Goal: Task Accomplishment & Management: Complete application form

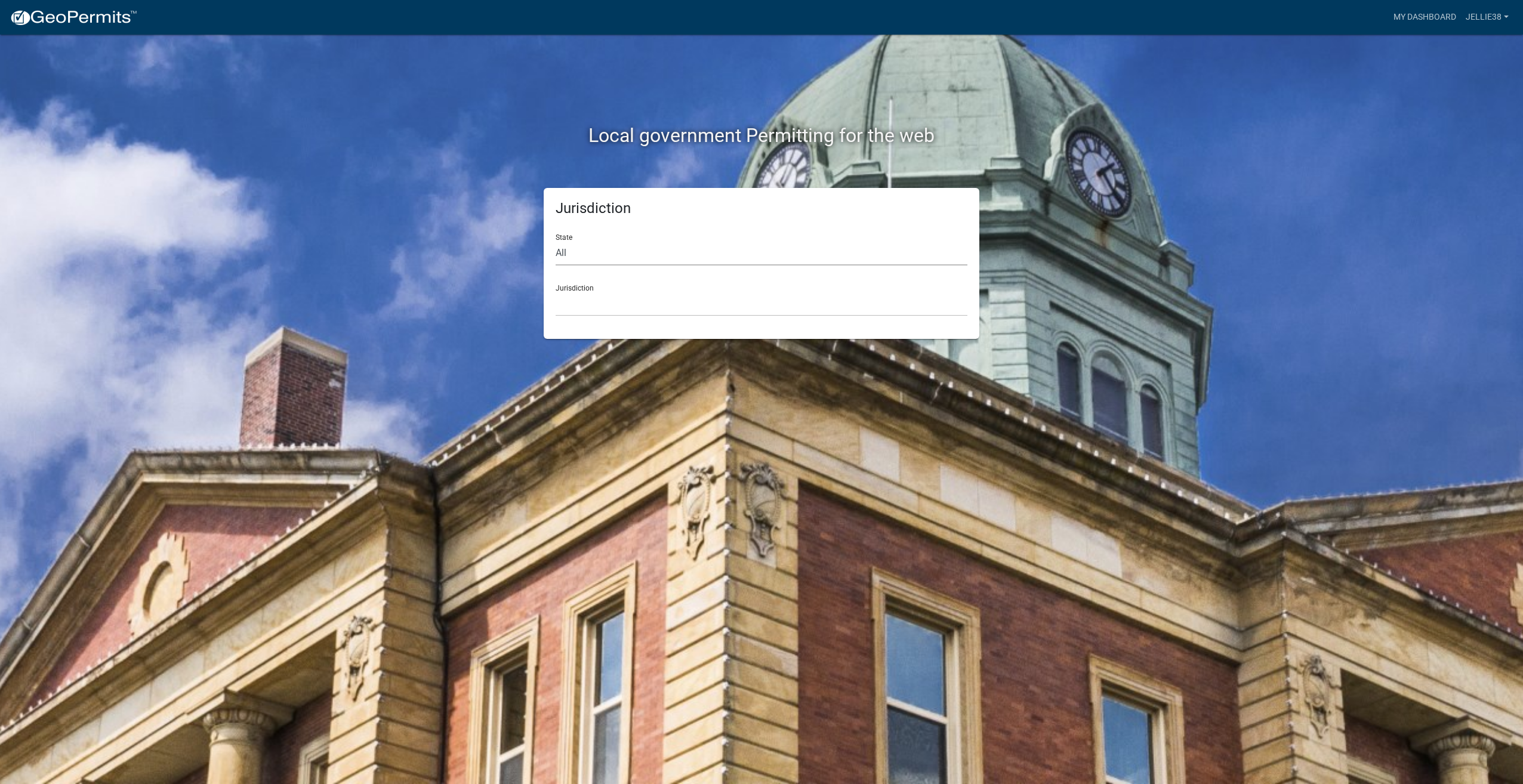
click at [716, 245] on select "All [US_STATE] [US_STATE] [US_STATE] [US_STATE] [US_STATE] [US_STATE] [US_STATE…" at bounding box center [762, 253] width 412 height 24
select select "[US_STATE]"
click at [556, 241] on select "All [US_STATE] [US_STATE] [US_STATE] [US_STATE] [US_STATE] [US_STATE] [US_STATE…" at bounding box center [762, 253] width 412 height 24
click at [641, 300] on select "[GEOGRAPHIC_DATA], [US_STATE] [GEOGRAPHIC_DATA], [US_STATE] [GEOGRAPHIC_DATA], …" at bounding box center [762, 303] width 412 height 24
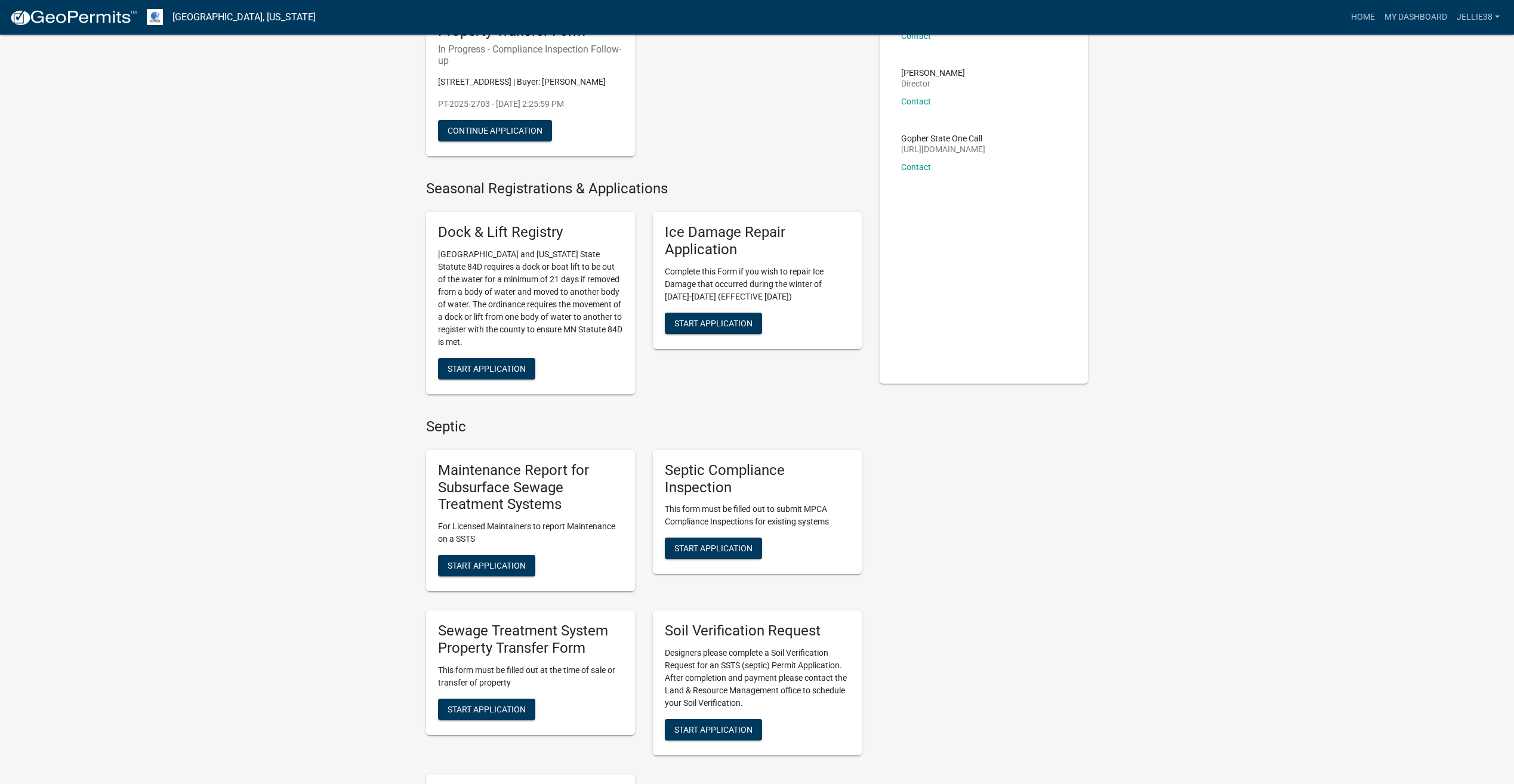
scroll to position [239, 0]
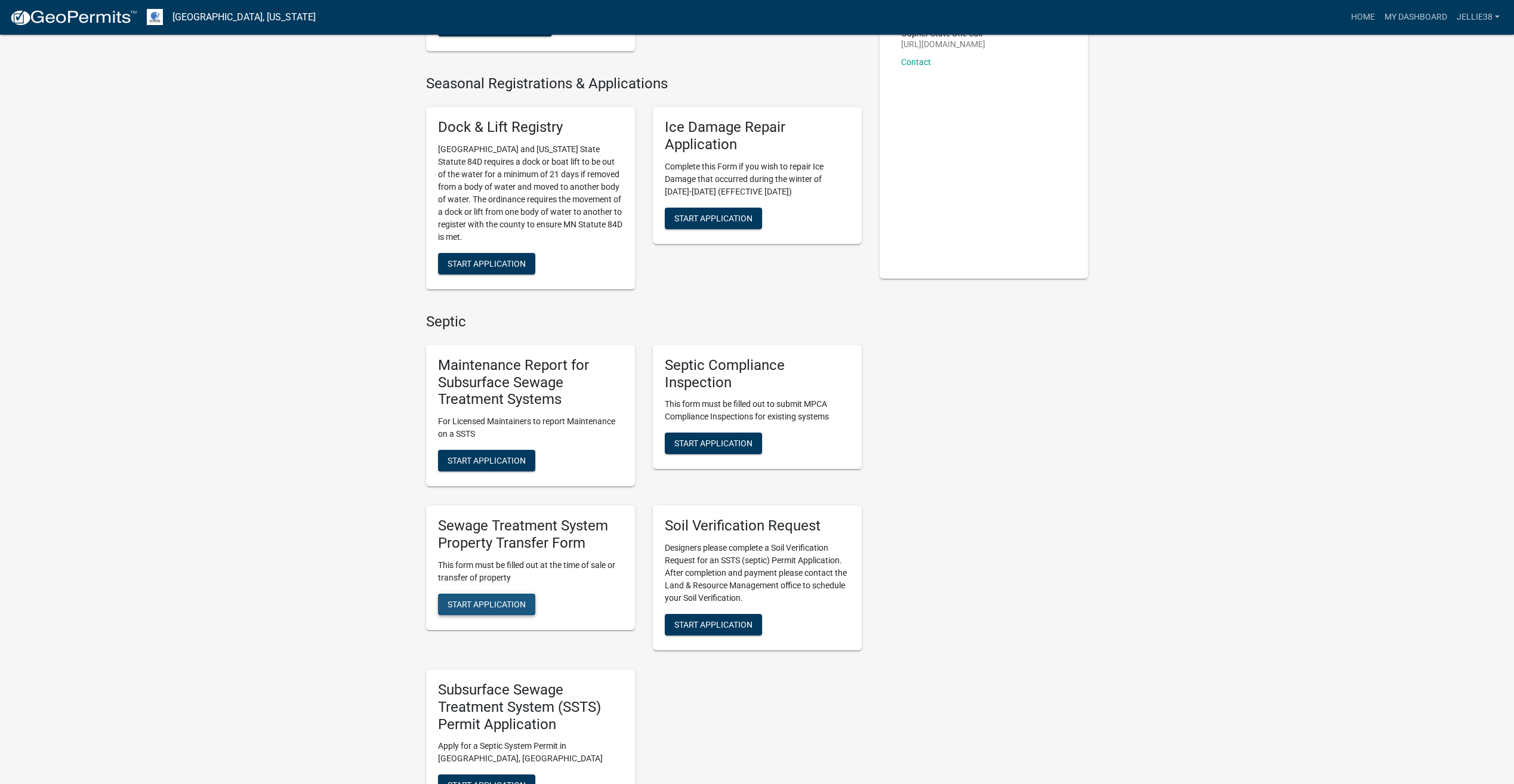
click at [492, 597] on button "Start Application" at bounding box center [486, 604] width 97 height 21
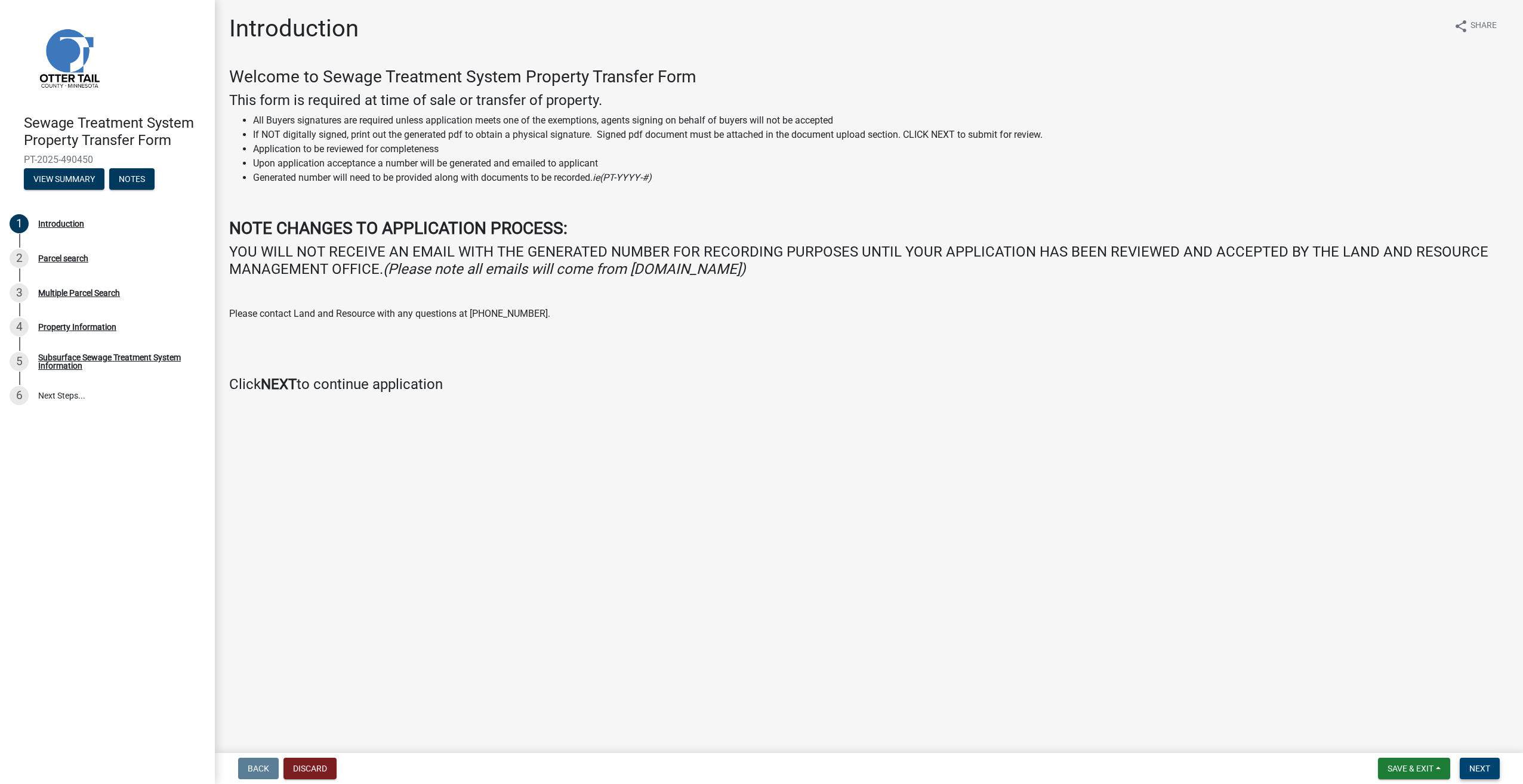
click at [1486, 768] on span "Next" at bounding box center [1480, 769] width 21 height 10
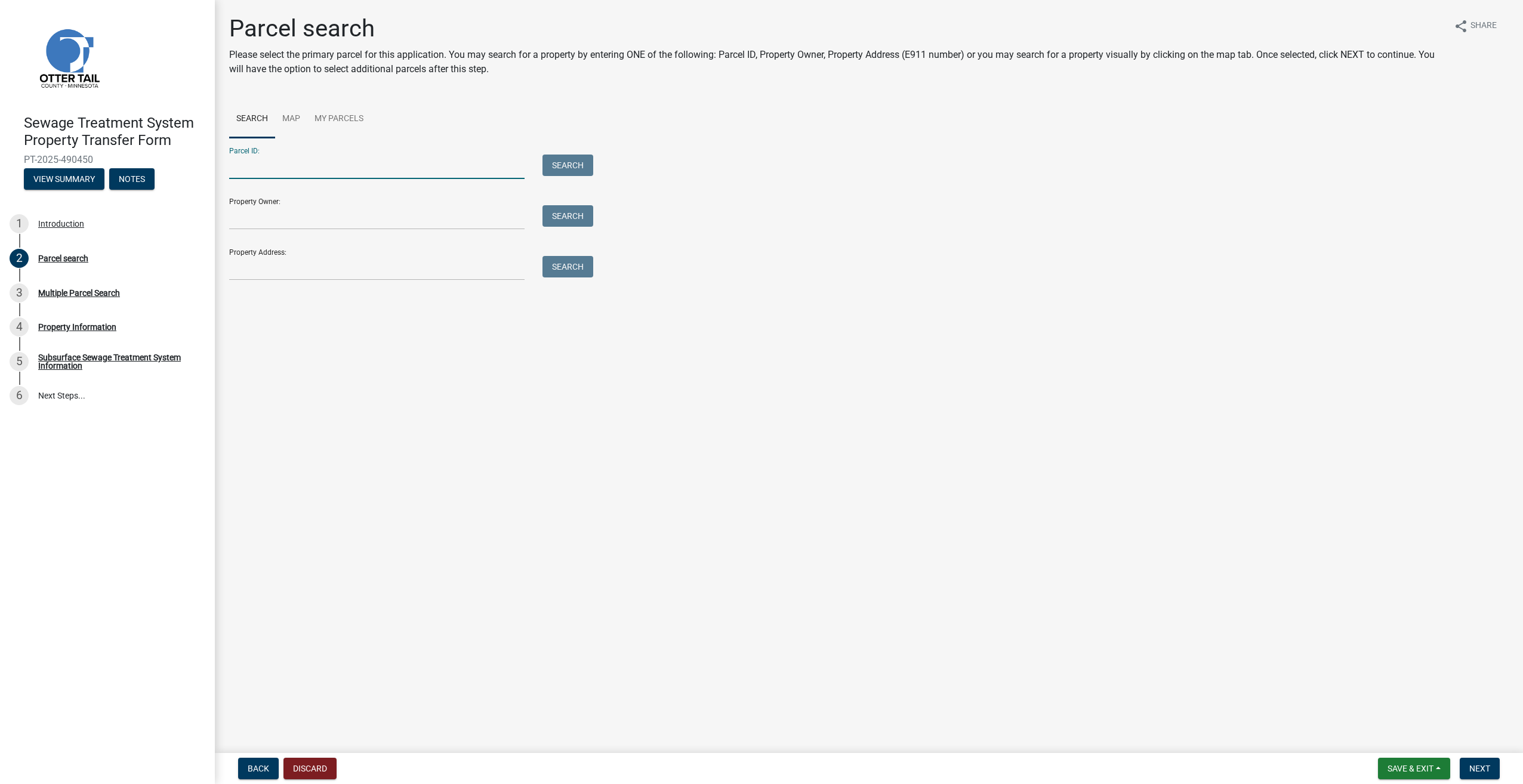
click at [398, 157] on input "Parcel ID:" at bounding box center [377, 166] width 295 height 24
click at [238, 163] on input "Parcel ID:" at bounding box center [377, 166] width 295 height 24
type input "17000991503000"
click at [562, 159] on button "Search" at bounding box center [567, 165] width 51 height 21
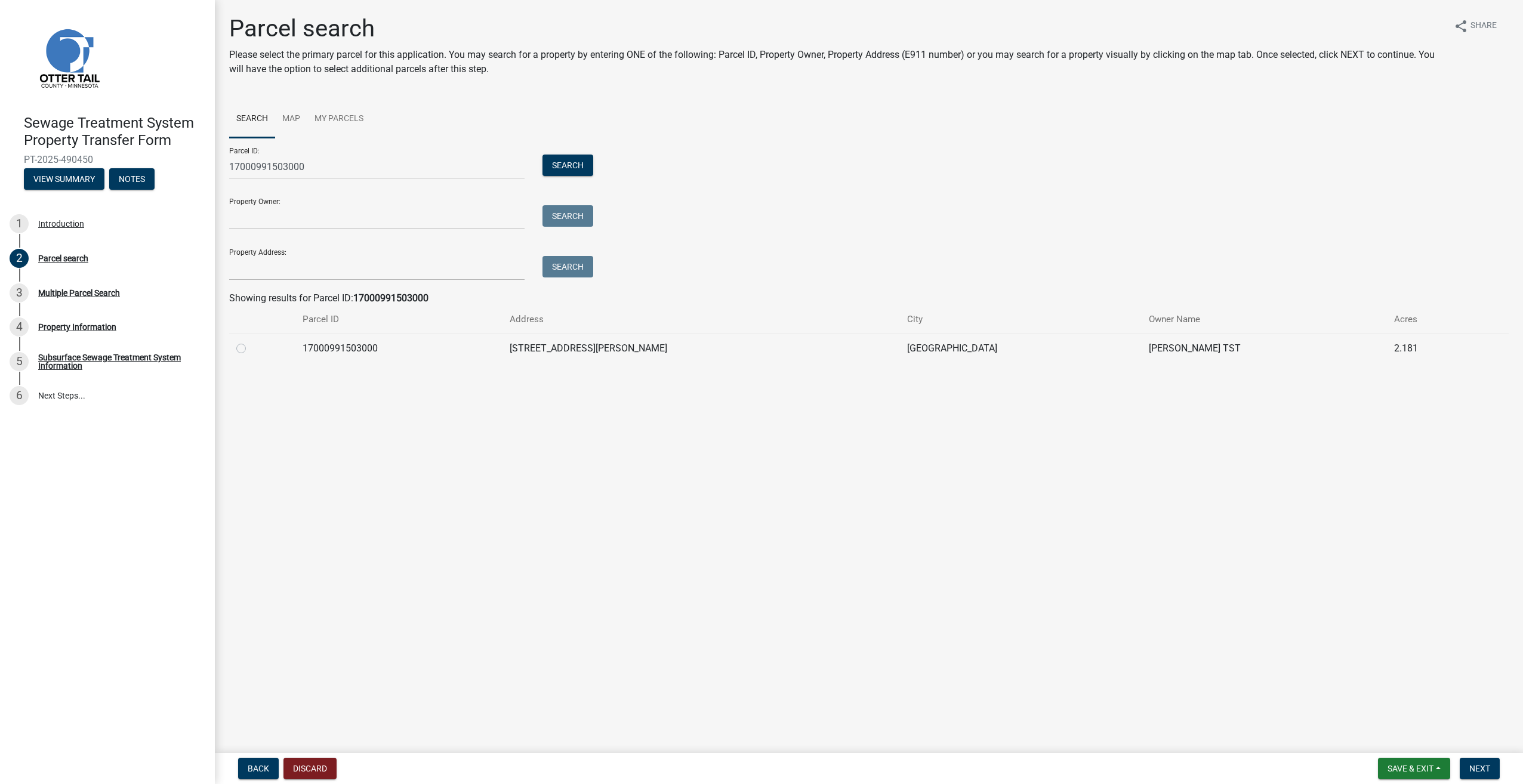
click at [251, 341] on label at bounding box center [251, 341] width 0 height 0
click at [251, 346] on input "radio" at bounding box center [254, 345] width 8 height 8
radio input "true"
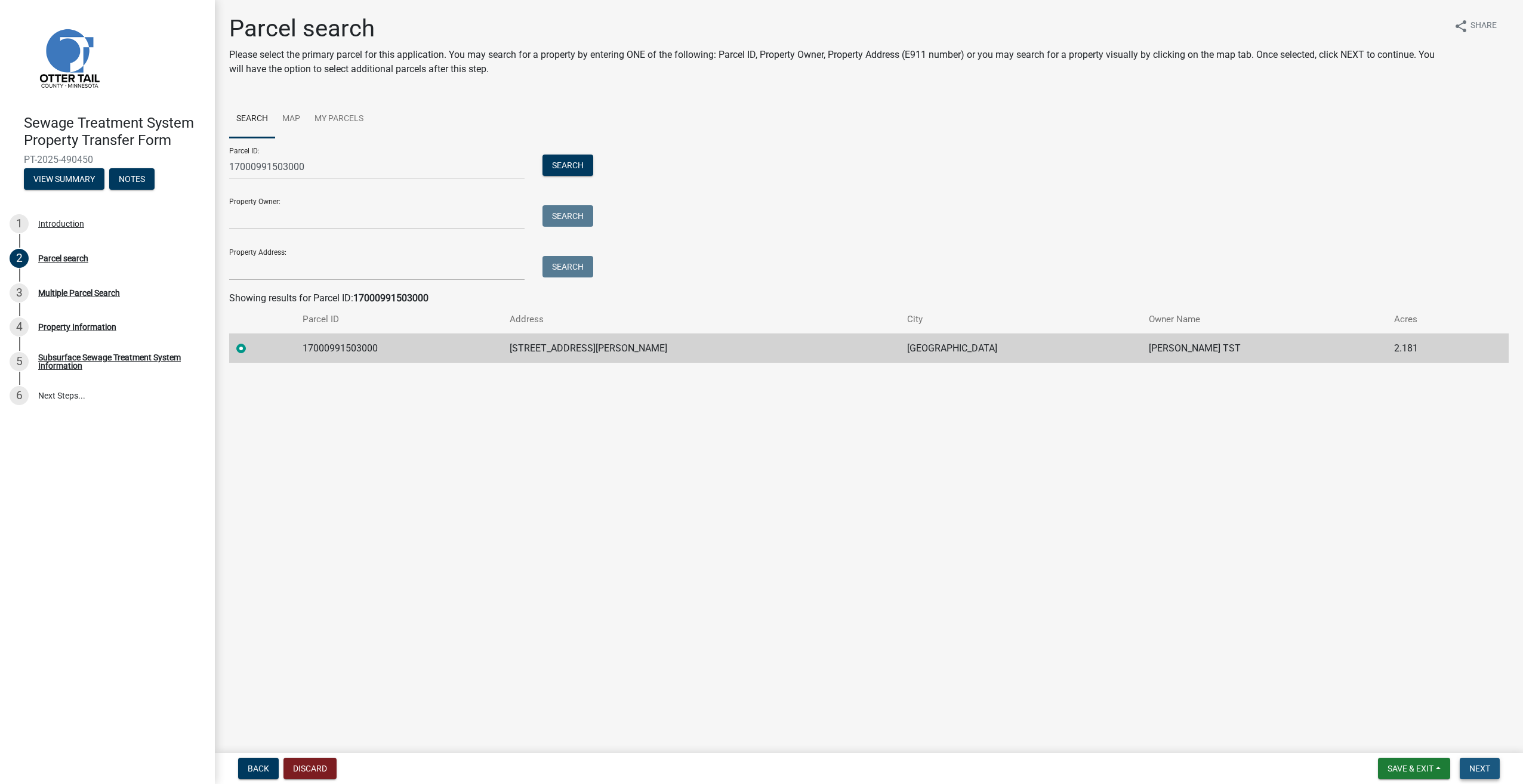
click at [1485, 762] on button "Next" at bounding box center [1480, 768] width 40 height 21
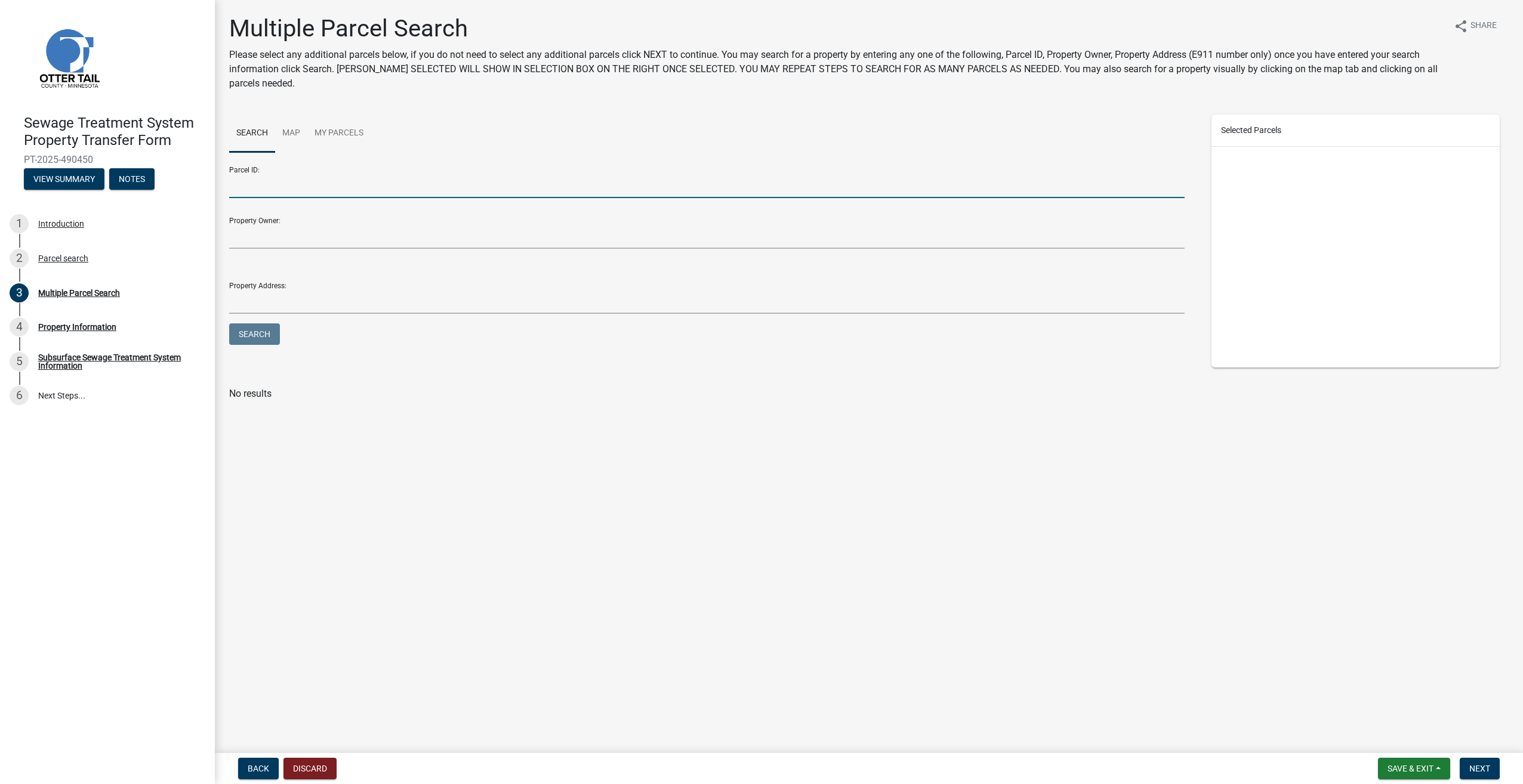
click at [348, 186] on input "Parcel ID:" at bounding box center [707, 186] width 956 height 24
click at [261, 337] on button "Search" at bounding box center [254, 334] width 51 height 21
click at [248, 330] on button "Search" at bounding box center [254, 334] width 51 height 21
drag, startPoint x: 317, startPoint y: 187, endPoint x: 186, endPoint y: 189, distance: 131.0
click at [186, 189] on div "Sewage Treatment System Property Transfer Form PT-2025-490450 View Summary Note…" at bounding box center [762, 392] width 1523 height 784
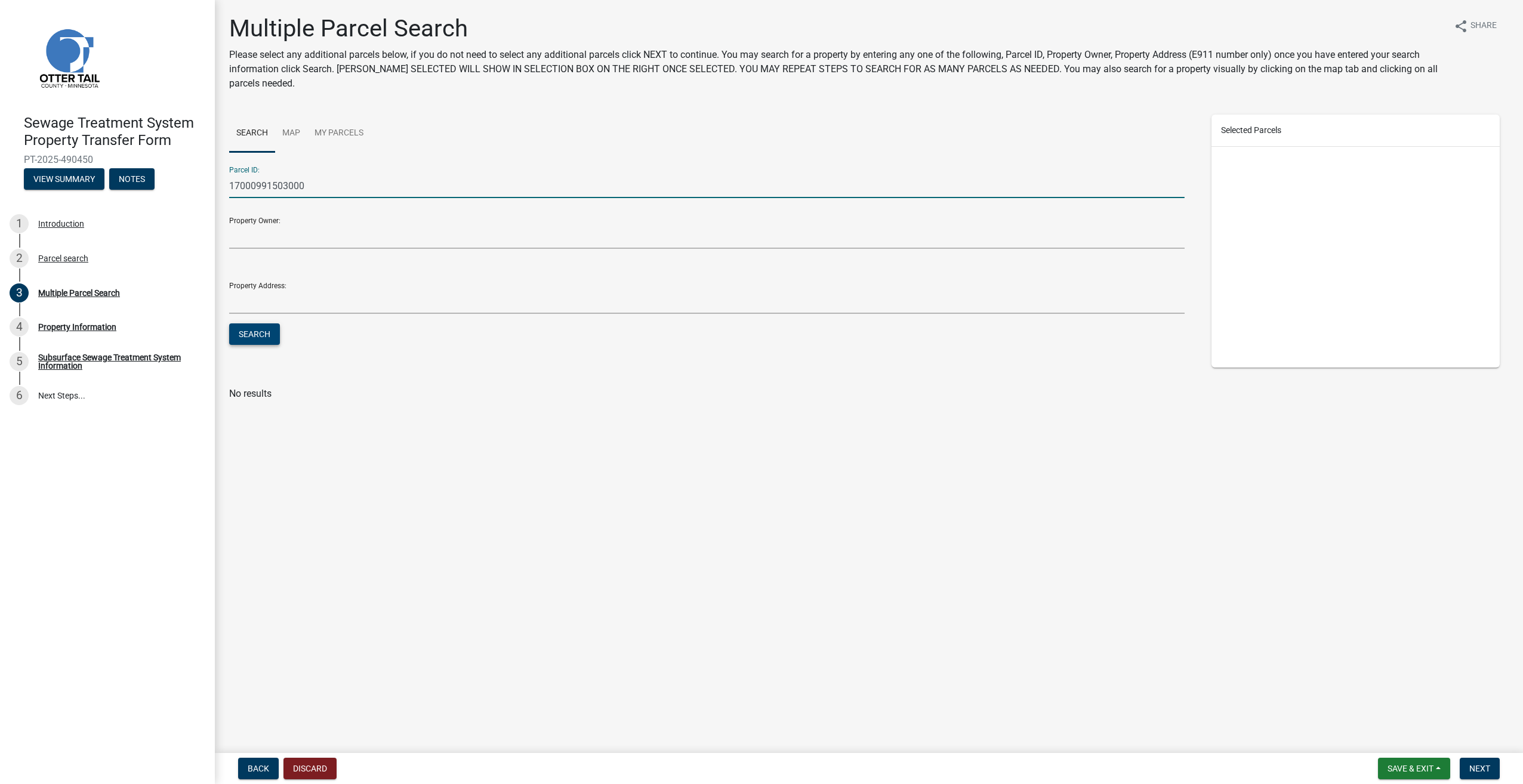
type input "17000991503000"
click at [269, 329] on button "Search" at bounding box center [254, 334] width 51 height 21
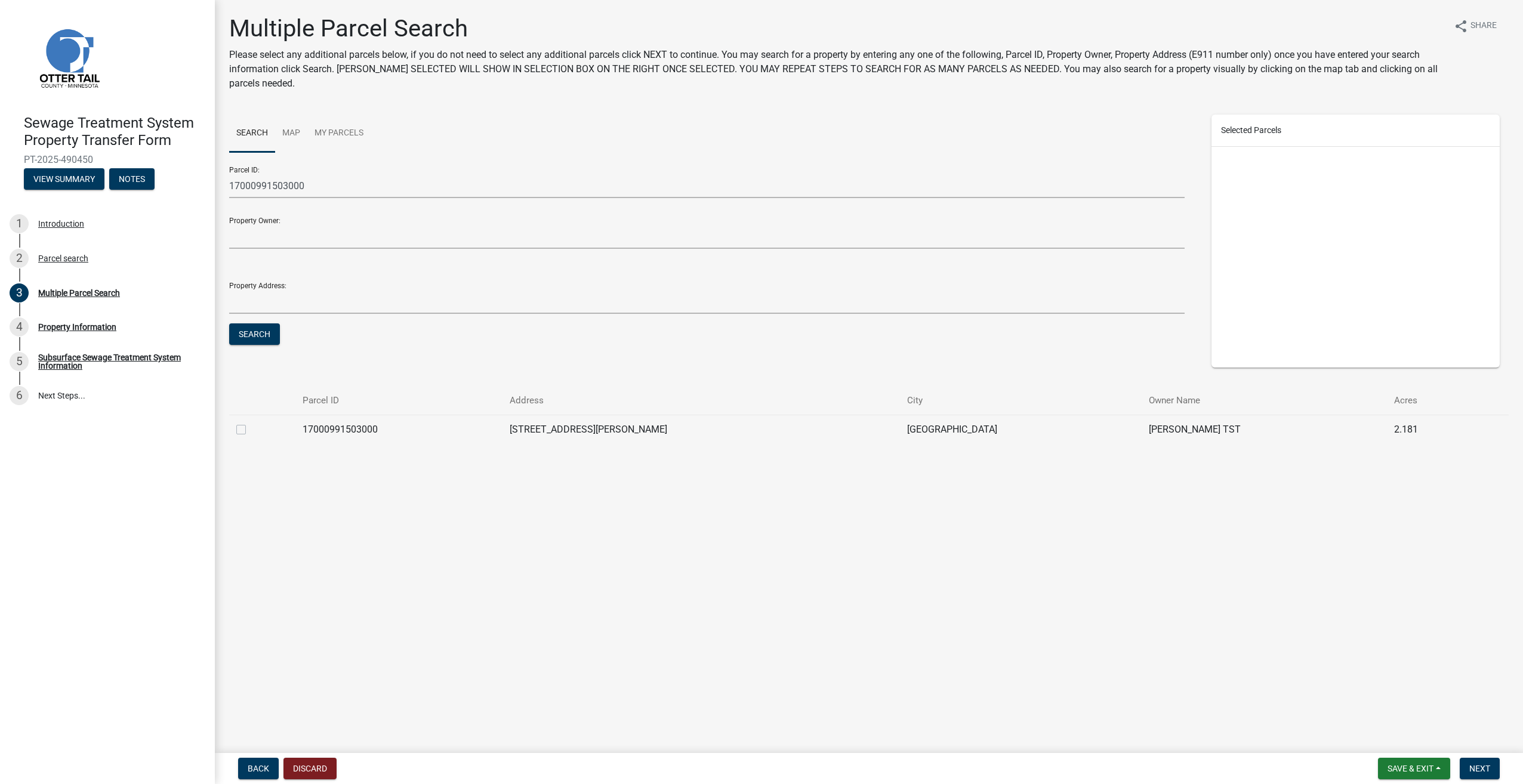
click at [251, 422] on label at bounding box center [251, 422] width 0 height 0
click at [251, 428] on input "checkbox" at bounding box center [254, 426] width 8 height 8
checkbox input "true"
click at [1484, 763] on button "Next" at bounding box center [1480, 768] width 40 height 21
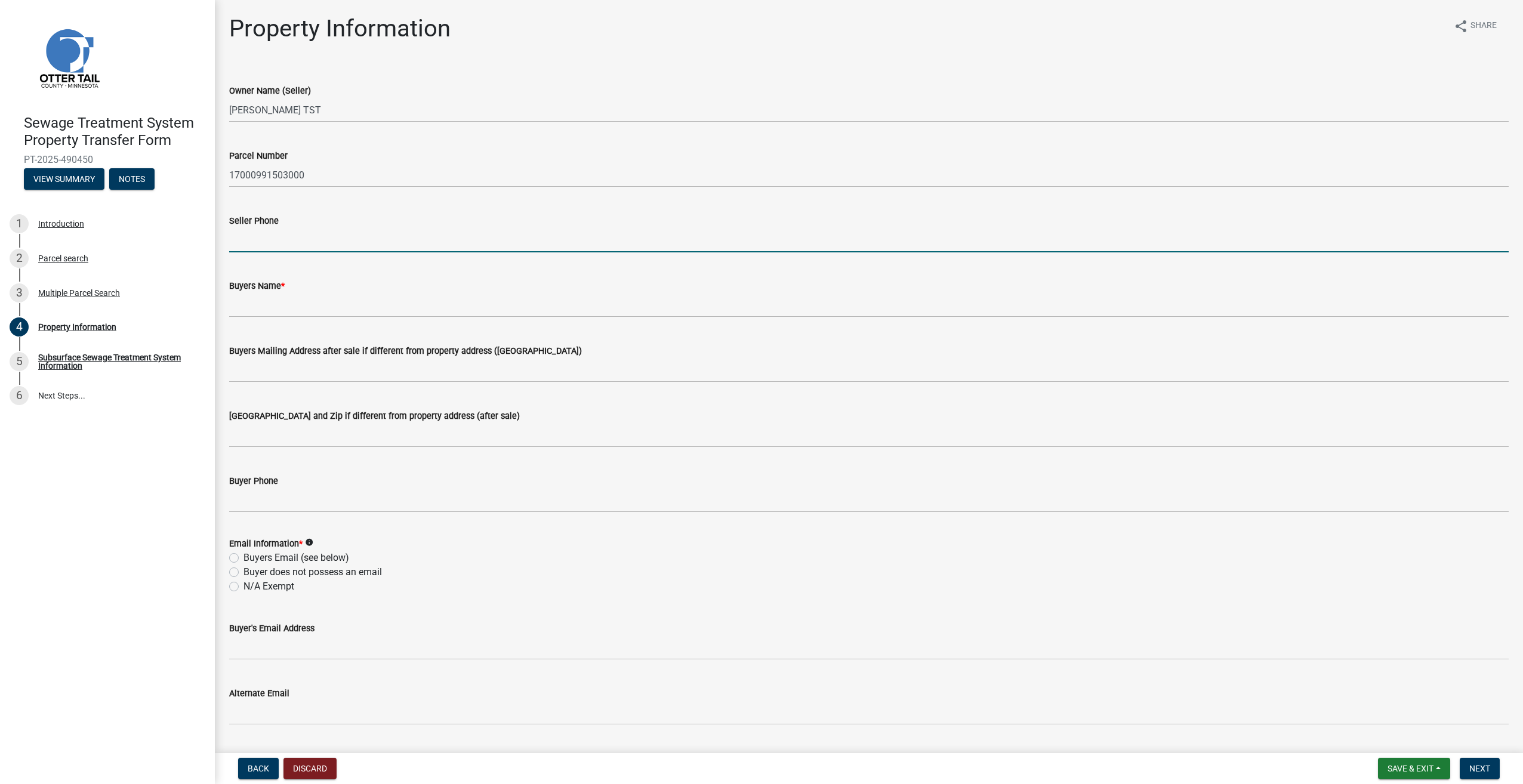
drag, startPoint x: 293, startPoint y: 243, endPoint x: 304, endPoint y: 243, distance: 11.0
click at [293, 243] on input "Seller Phone" at bounding box center [869, 240] width 1280 height 24
type input "2188411078"
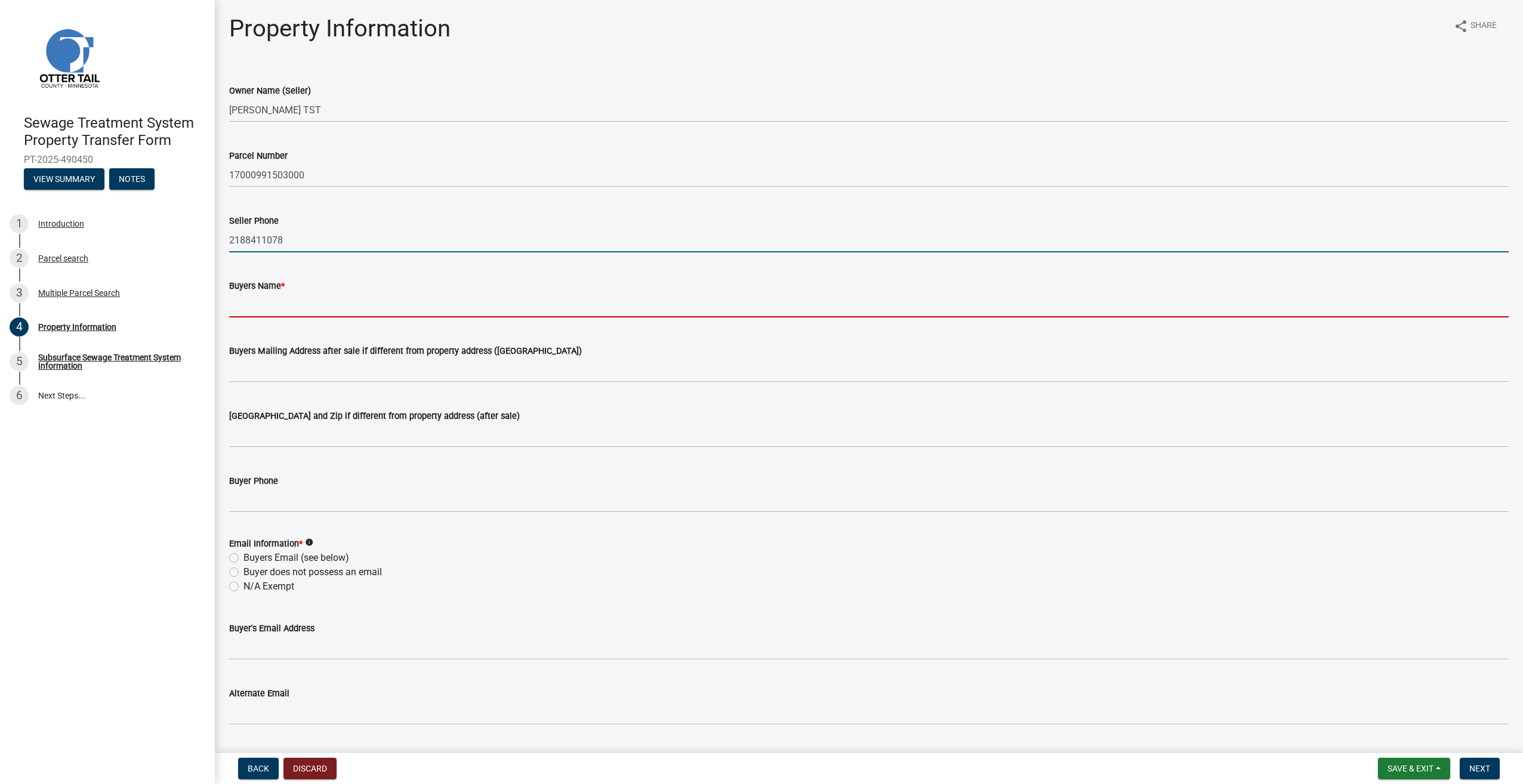
click at [292, 300] on input "Buyers Name *" at bounding box center [869, 305] width 1280 height 24
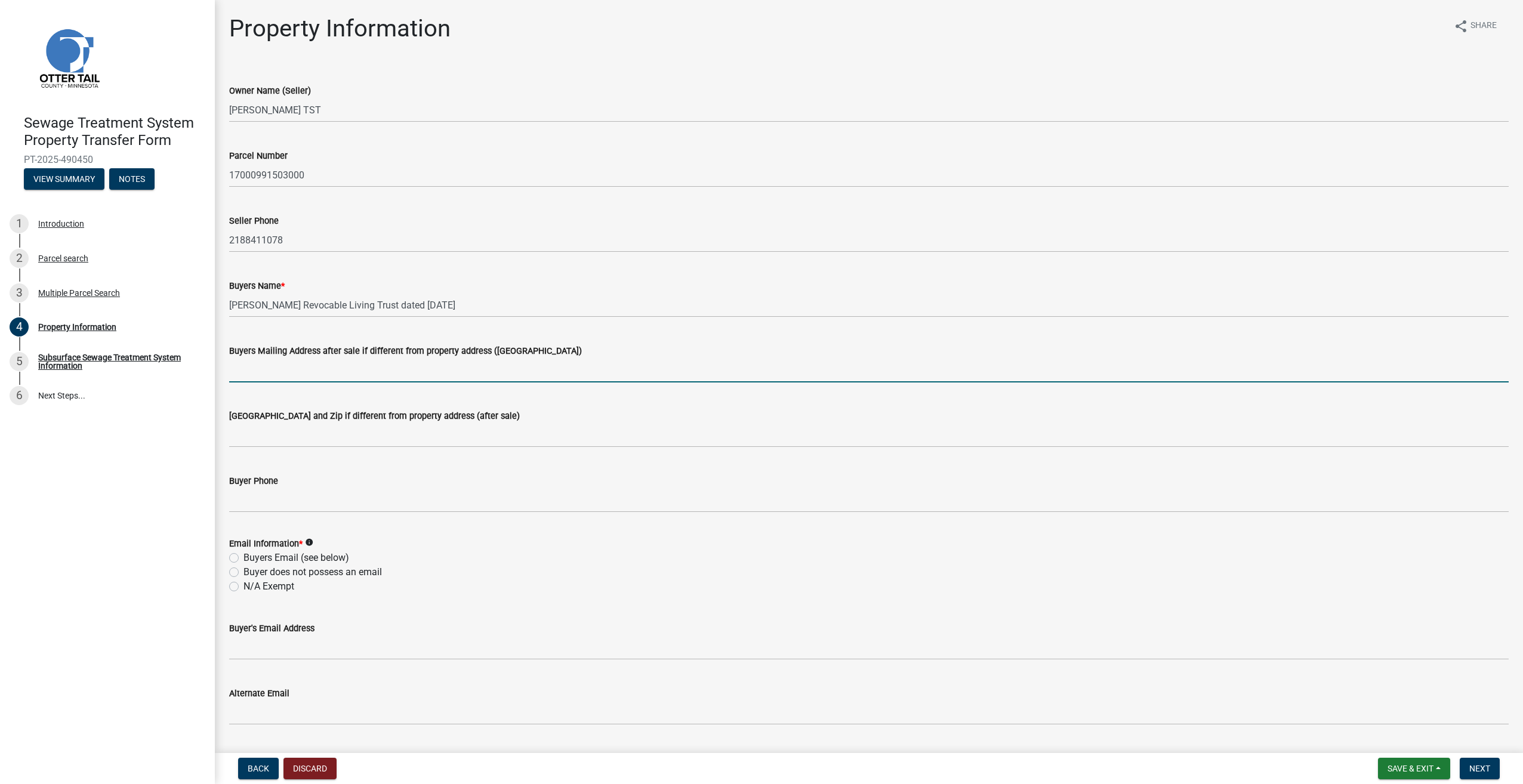
click at [287, 373] on input "Buyers Mailing Address after sale if different from property address ([GEOGRAPH…" at bounding box center [869, 370] width 1280 height 24
click at [228, 301] on div "Buyers Name * [PERSON_NAME] Revocable Living Trust dated [DATE]" at bounding box center [869, 289] width 1298 height 55
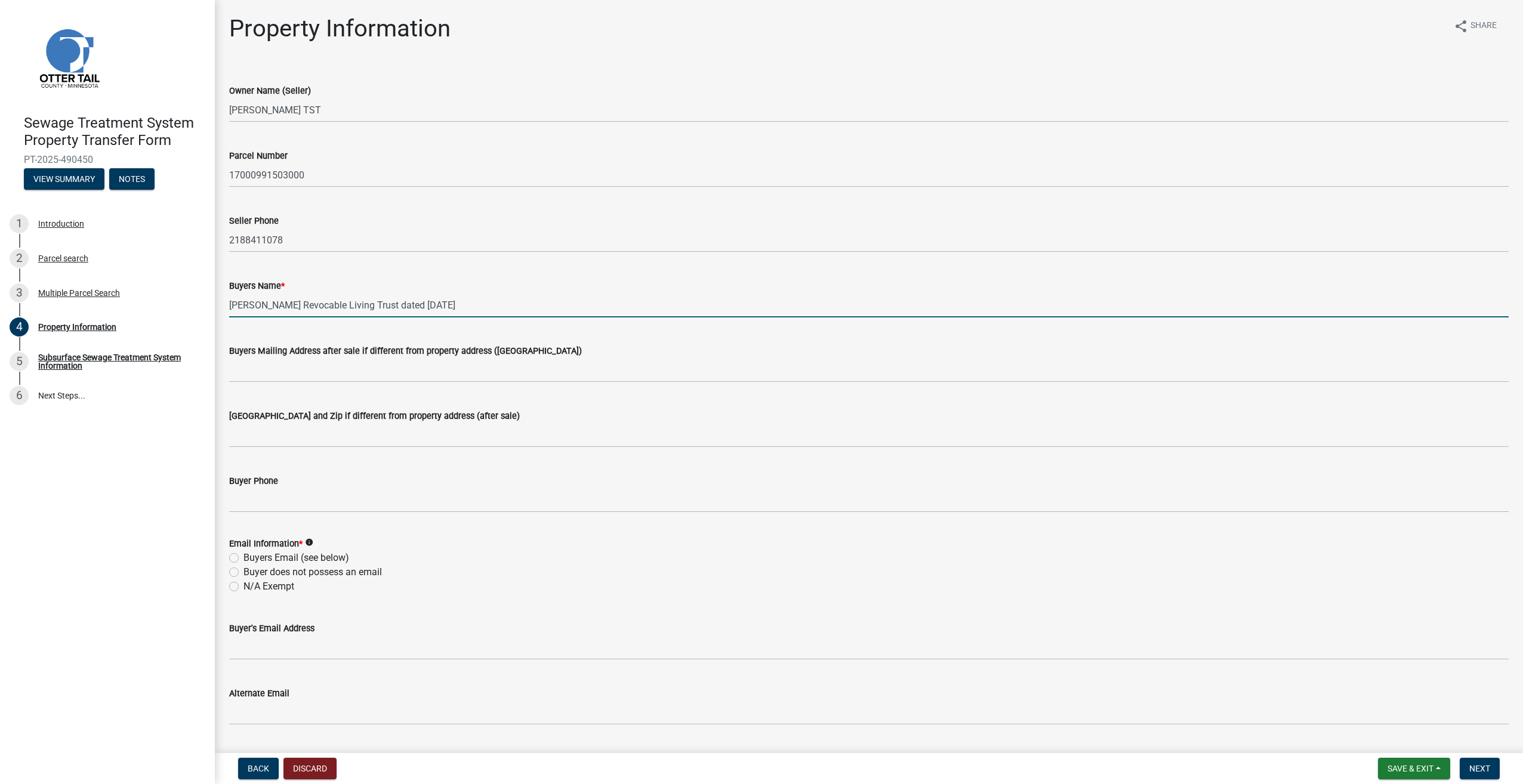
drag, startPoint x: 234, startPoint y: 305, endPoint x: 559, endPoint y: 317, distance: 325.2
click at [559, 317] on input "[PERSON_NAME] Revocable Living Trust dated [DATE]" at bounding box center [869, 305] width 1280 height 24
type input "G"
type input "[PERSON_NAME]"
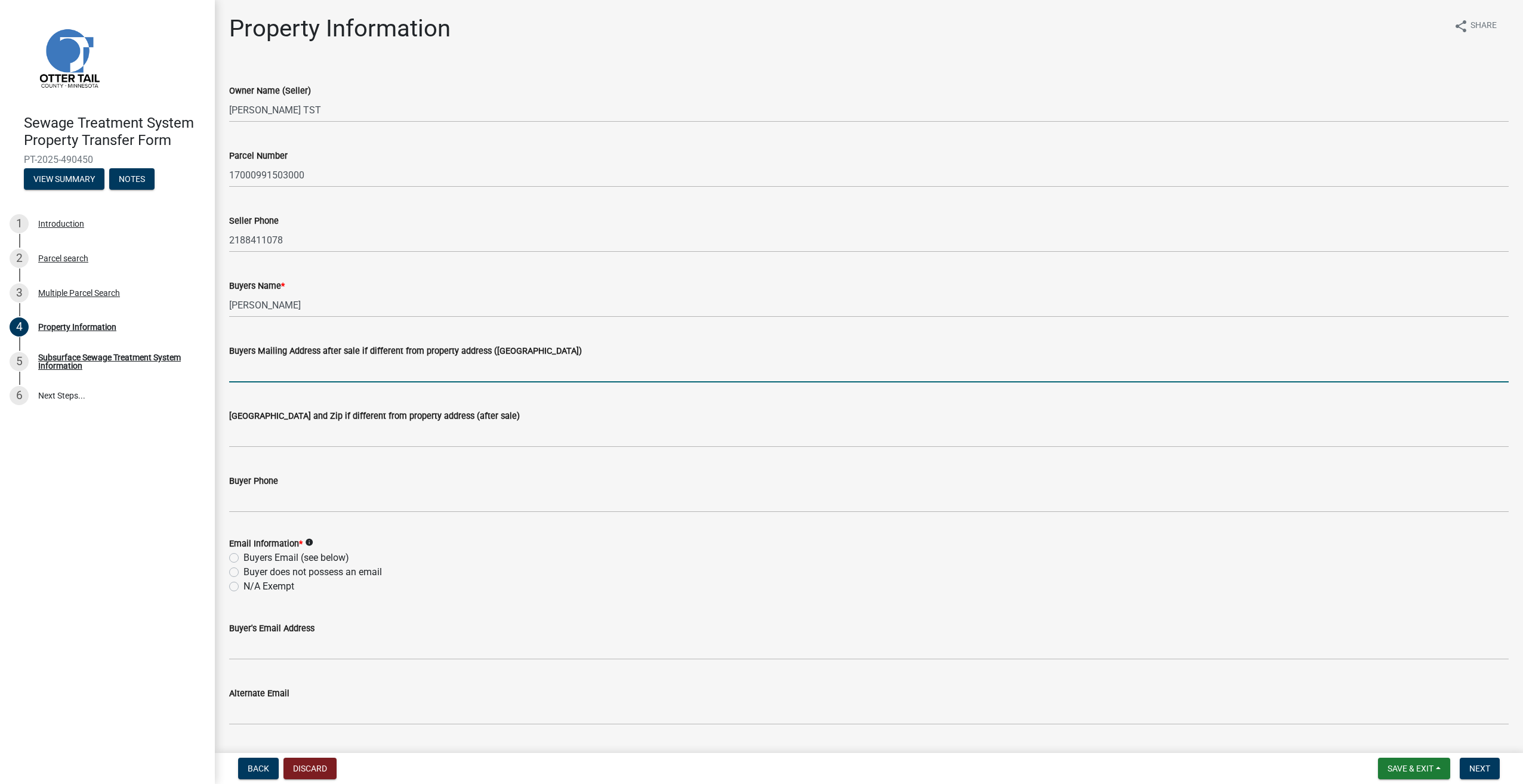
click at [523, 363] on input "Buyers Mailing Address after sale if different from property address ([GEOGRAPH…" at bounding box center [869, 370] width 1280 height 24
type input "[STREET_ADDRESS][PERSON_NAME]"
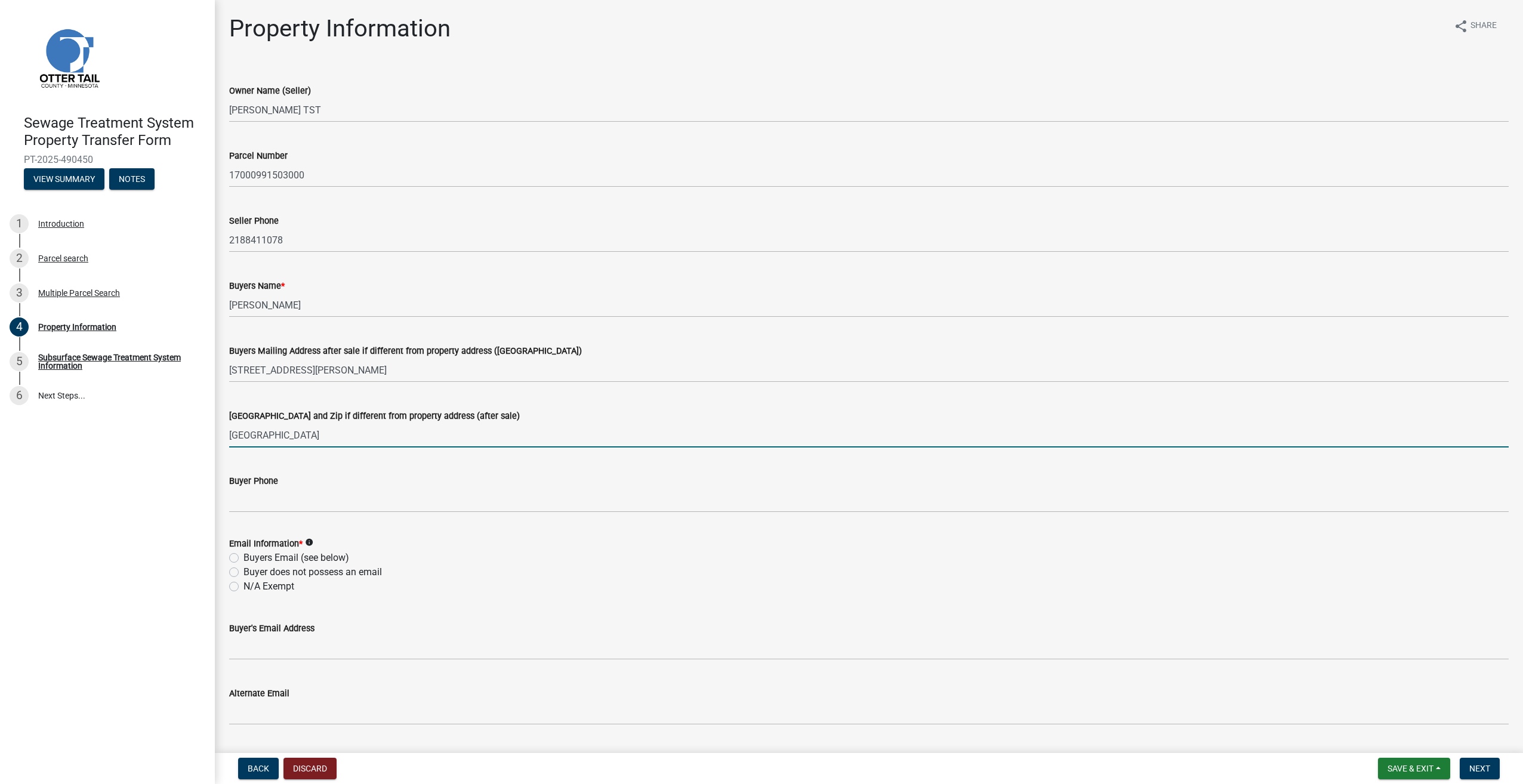
type input "[GEOGRAPHIC_DATA]"
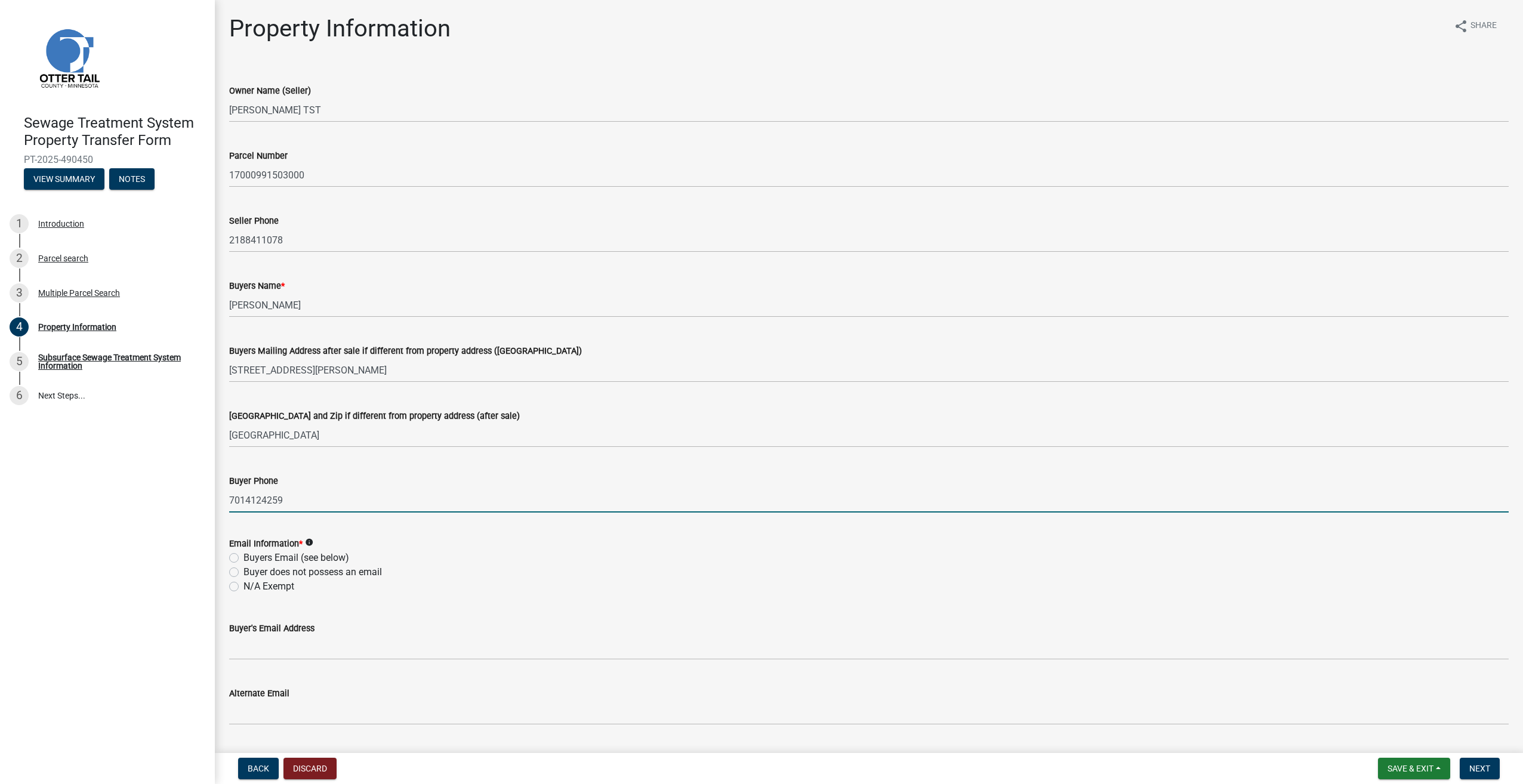
type input "7014124259"
drag, startPoint x: 231, startPoint y: 579, endPoint x: 236, endPoint y: 584, distance: 7.1
click at [236, 584] on div "N/A Exempt" at bounding box center [869, 586] width 1280 height 15
drag, startPoint x: 236, startPoint y: 584, endPoint x: 230, endPoint y: 586, distance: 6.3
click at [243, 586] on label "N/A Exempt" at bounding box center [268, 586] width 51 height 15
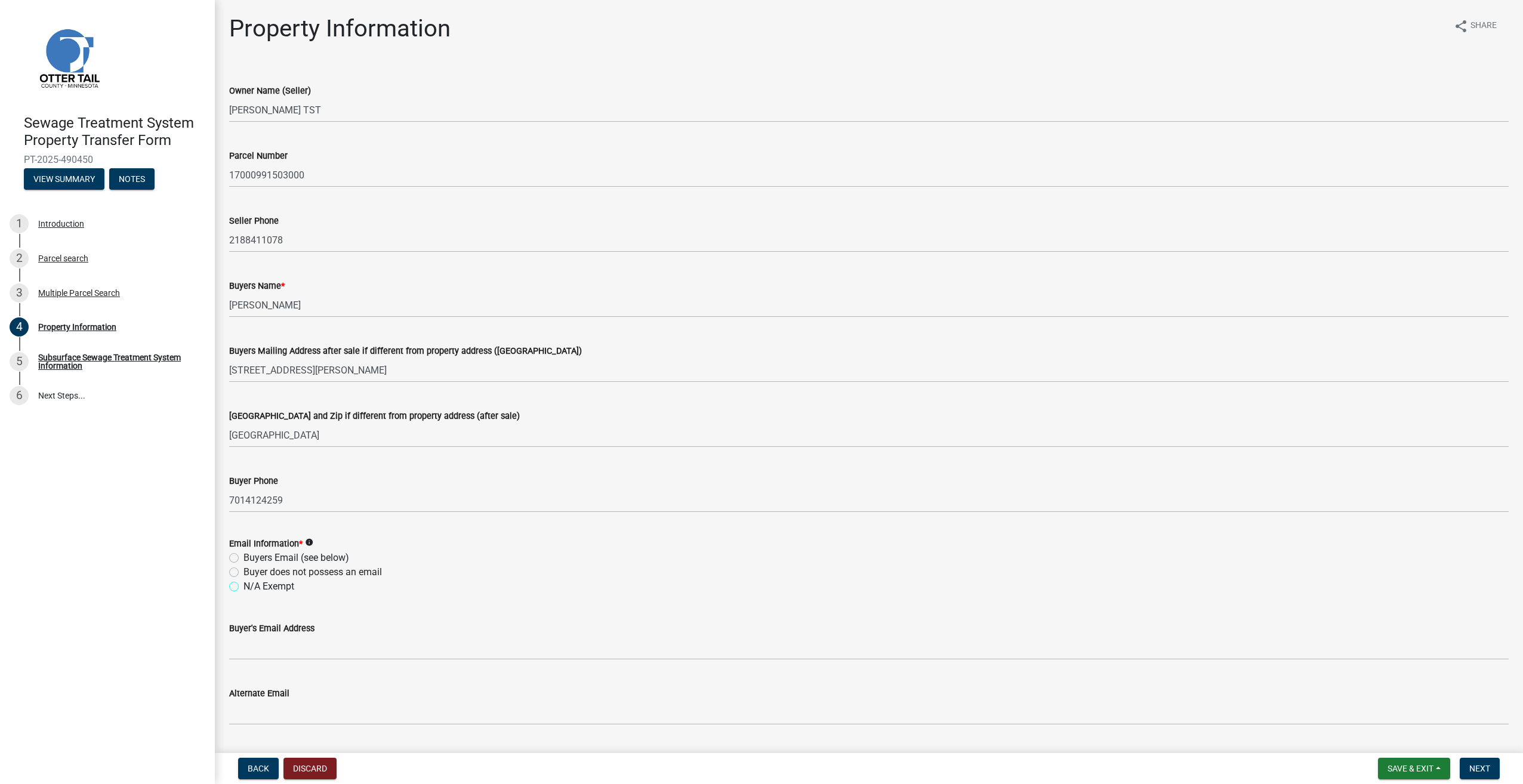
click at [243, 586] on input "N/A Exempt" at bounding box center [247, 582] width 8 height 8
radio input "true"
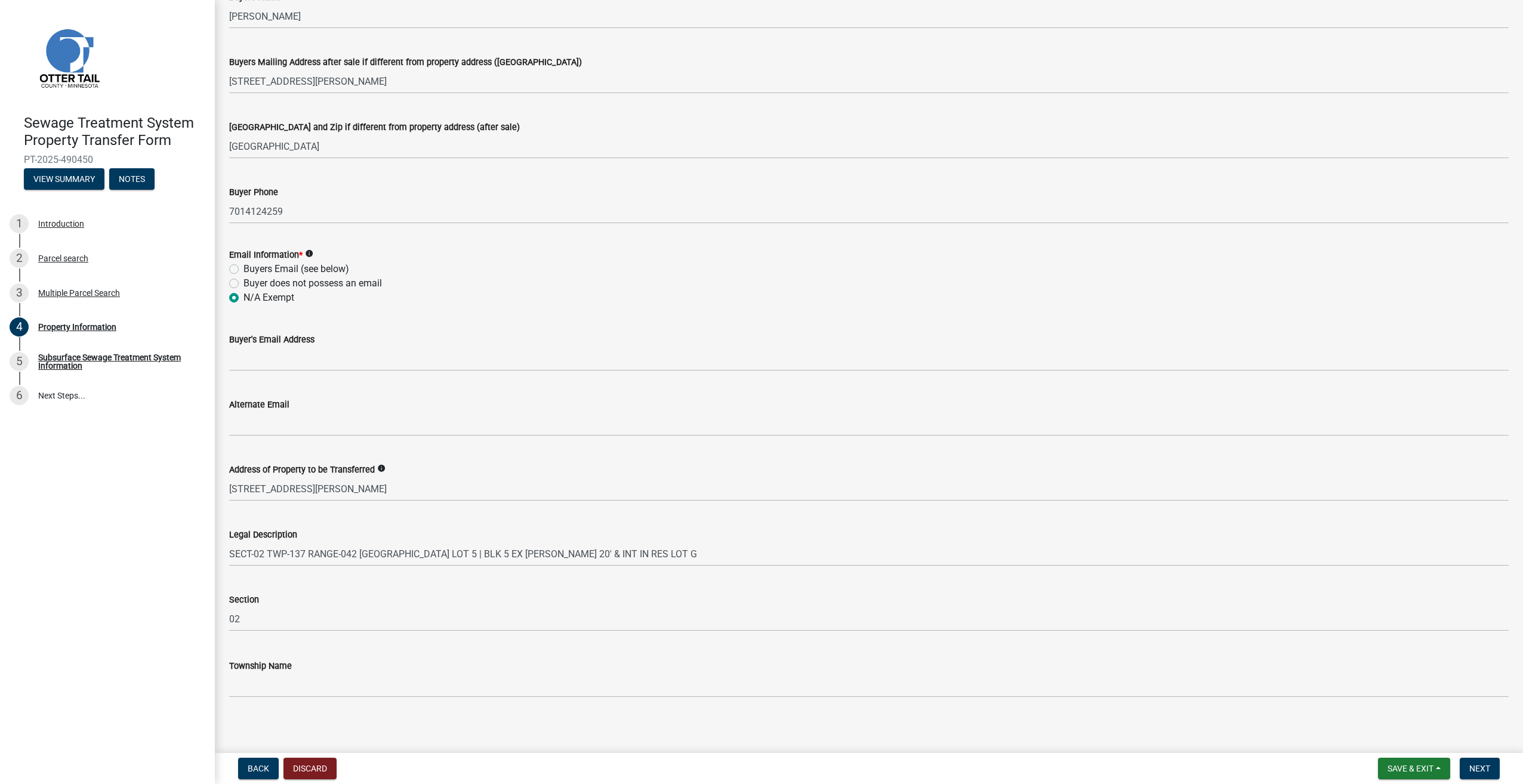
scroll to position [294, 0]
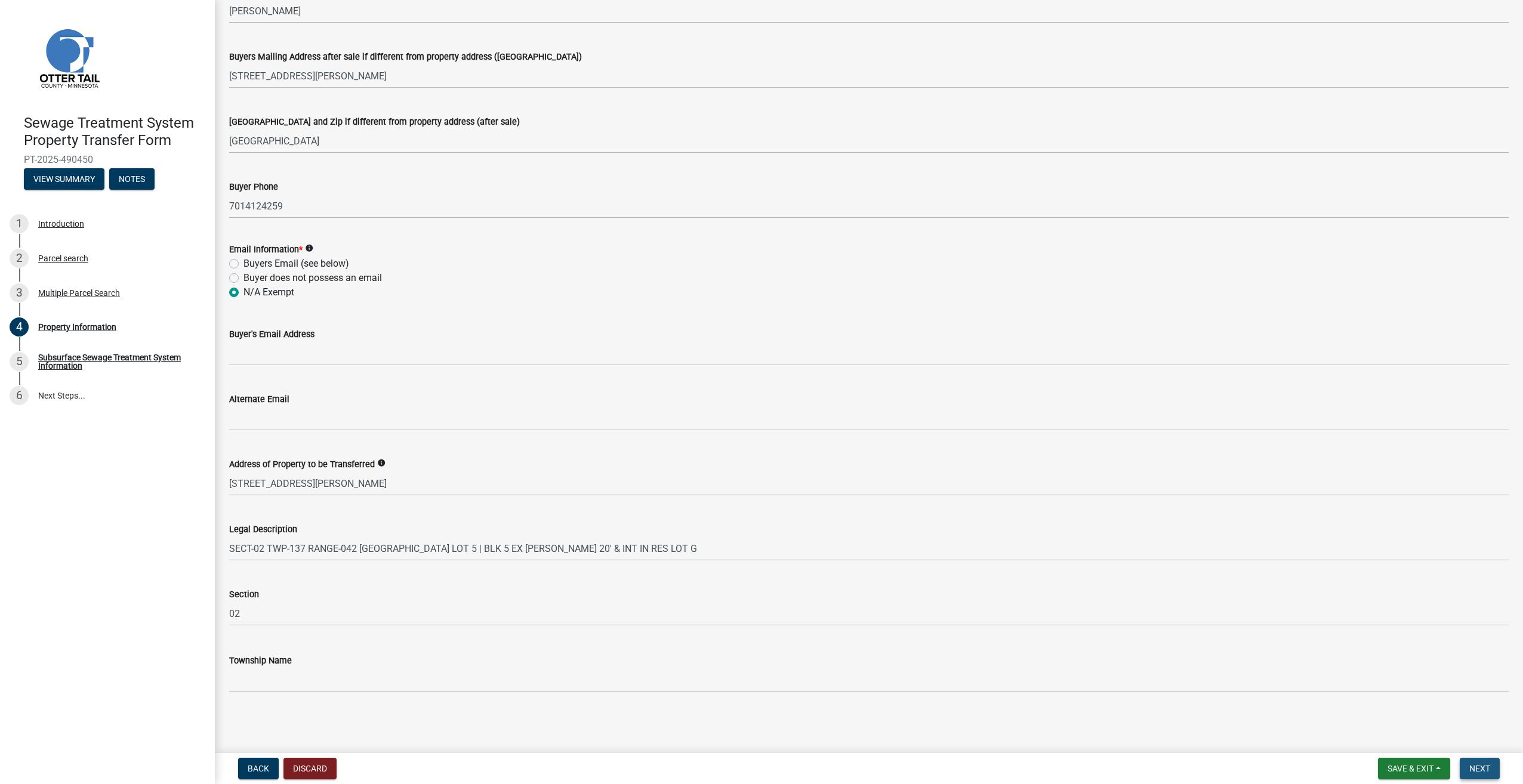
click at [1486, 765] on span "Next" at bounding box center [1480, 769] width 21 height 10
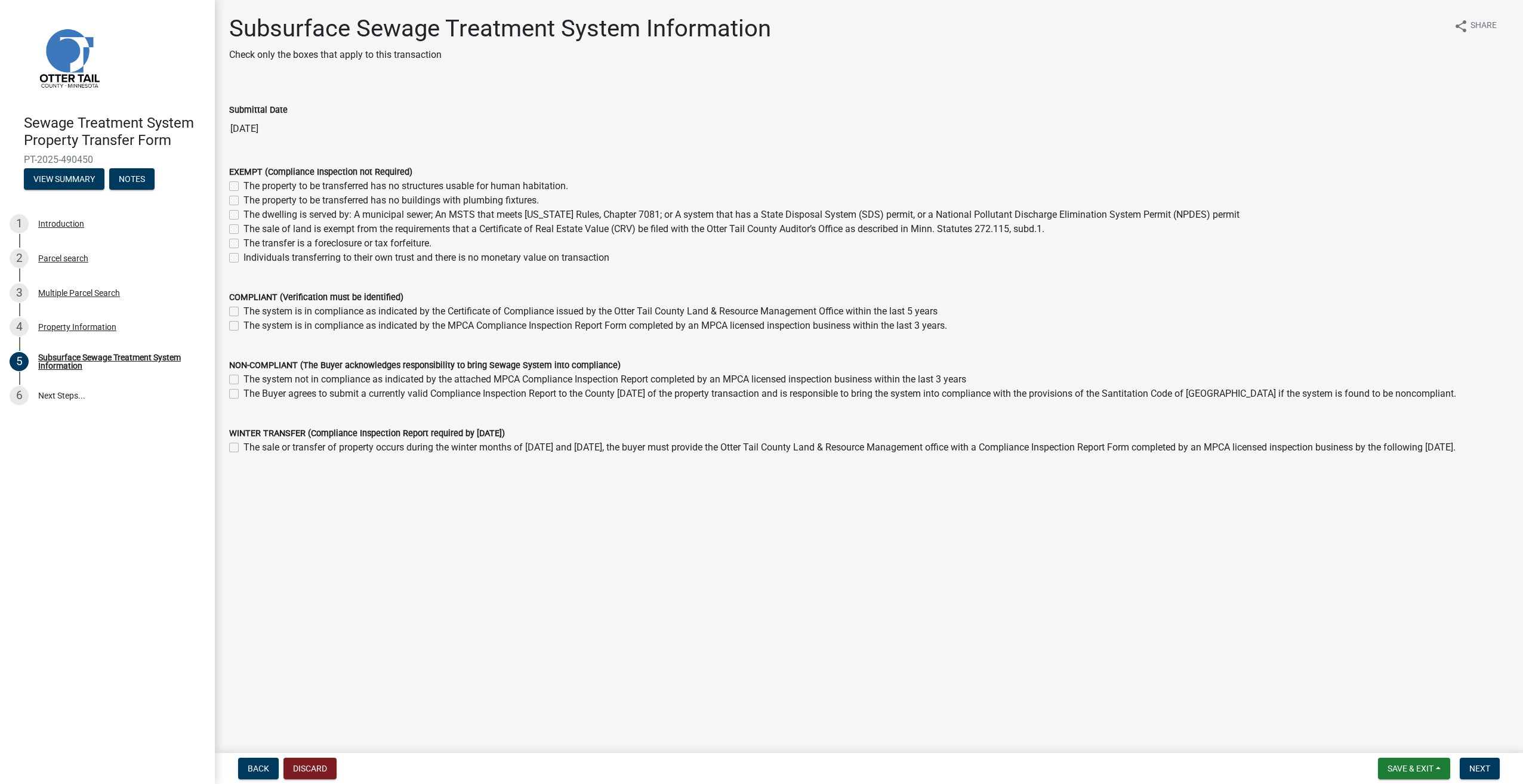
click at [243, 309] on label "The system is in compliance as indicated by the Certificate of Compliance issue…" at bounding box center [590, 311] width 694 height 15
click at [243, 309] on input "The system is in compliance as indicated by the Certificate of Compliance issue…" at bounding box center [247, 308] width 8 height 8
checkbox input "true"
checkbox input "false"
click at [1481, 764] on span "Next" at bounding box center [1480, 769] width 21 height 10
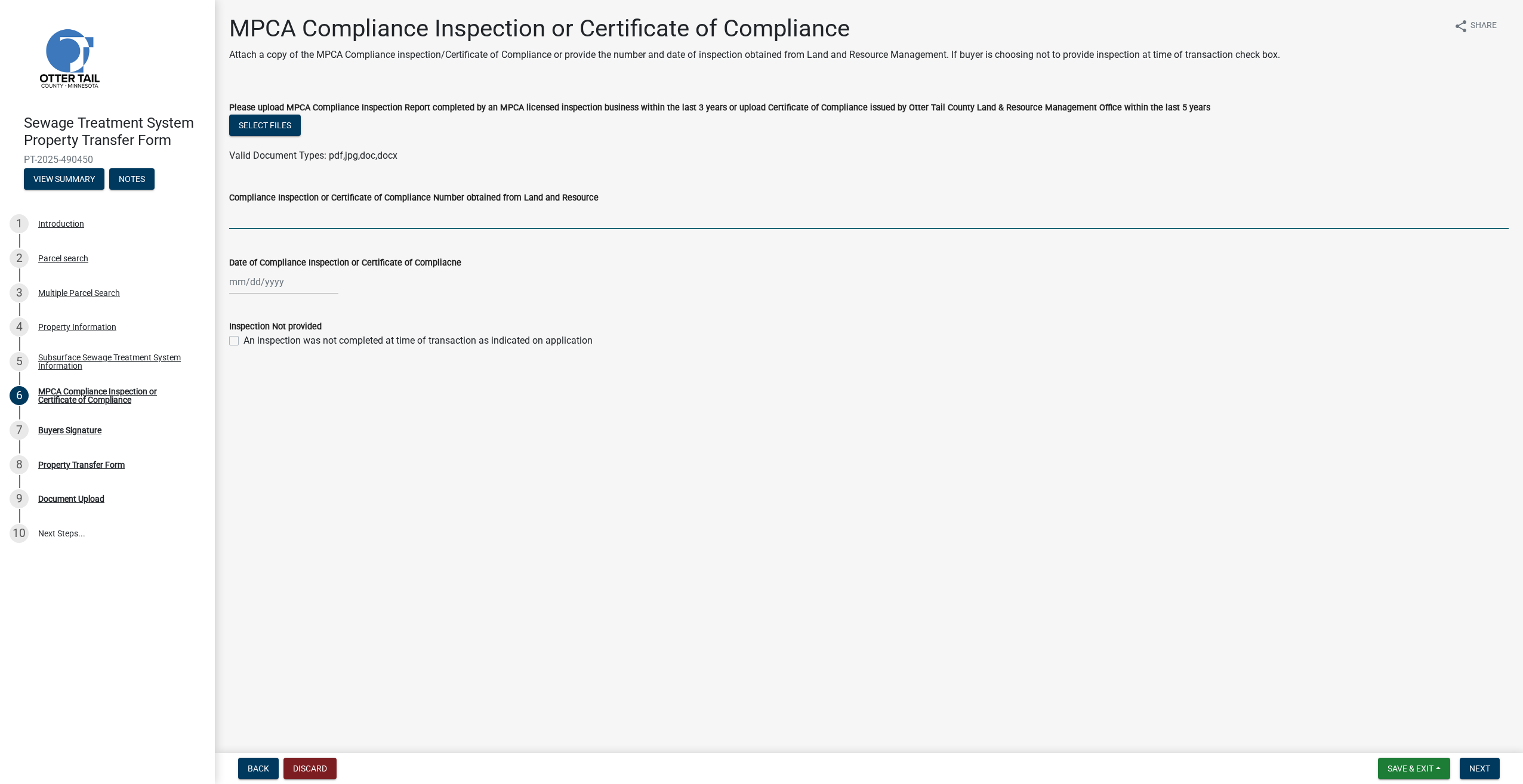
click at [238, 215] on input "Compliance Inspection or Certificate of Compliance Number obtained from Land an…" at bounding box center [869, 216] width 1280 height 24
click at [304, 204] on input "Compliance Inspection or Certificate of Compliance Number obtained from Land an…" at bounding box center [869, 216] width 1280 height 24
click at [303, 220] on input "Compliance Inspection or Certificate of Compliance Number obtained from Land an…" at bounding box center [869, 216] width 1280 height 24
type input "7526"
select select "10"
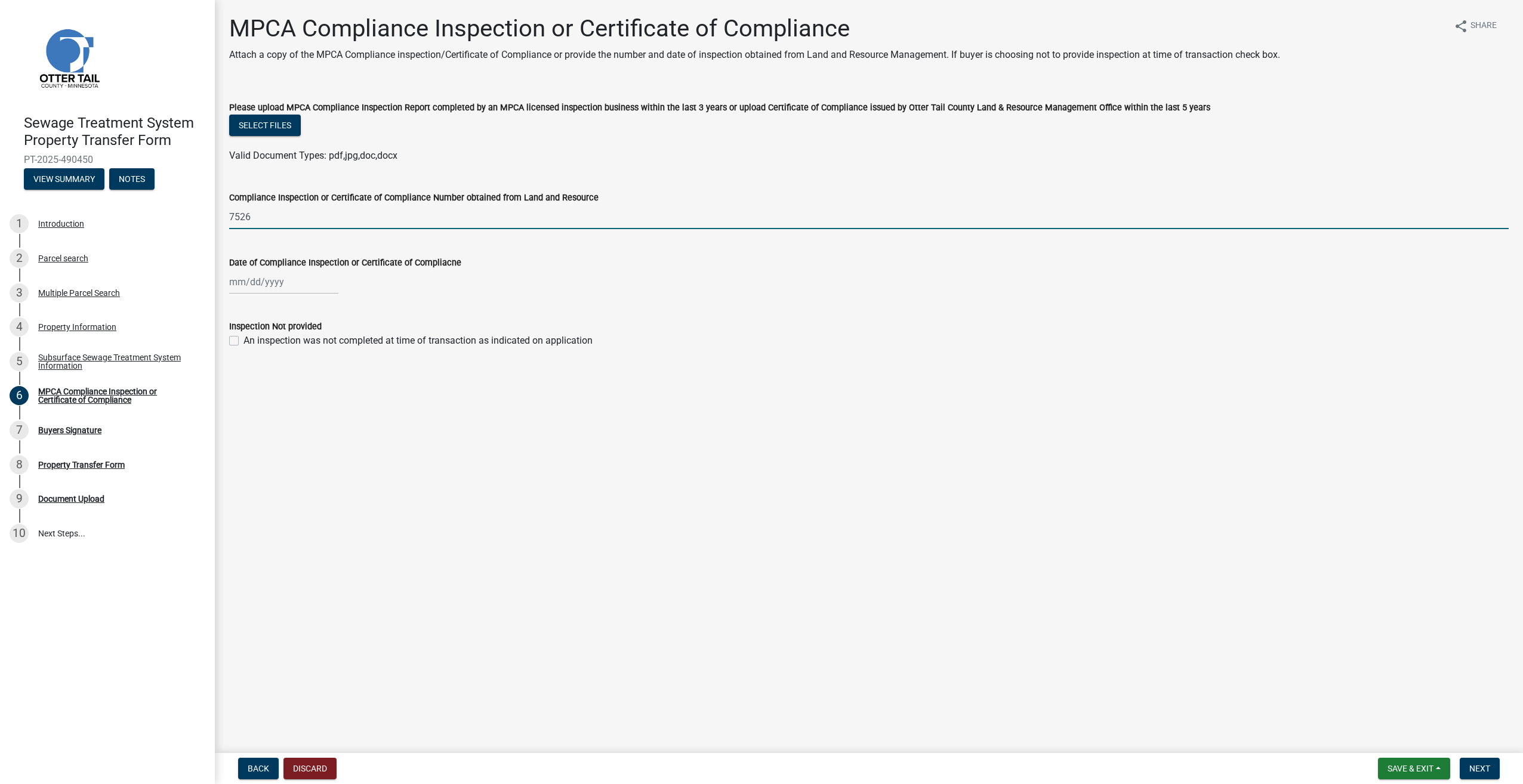
select select "2025"
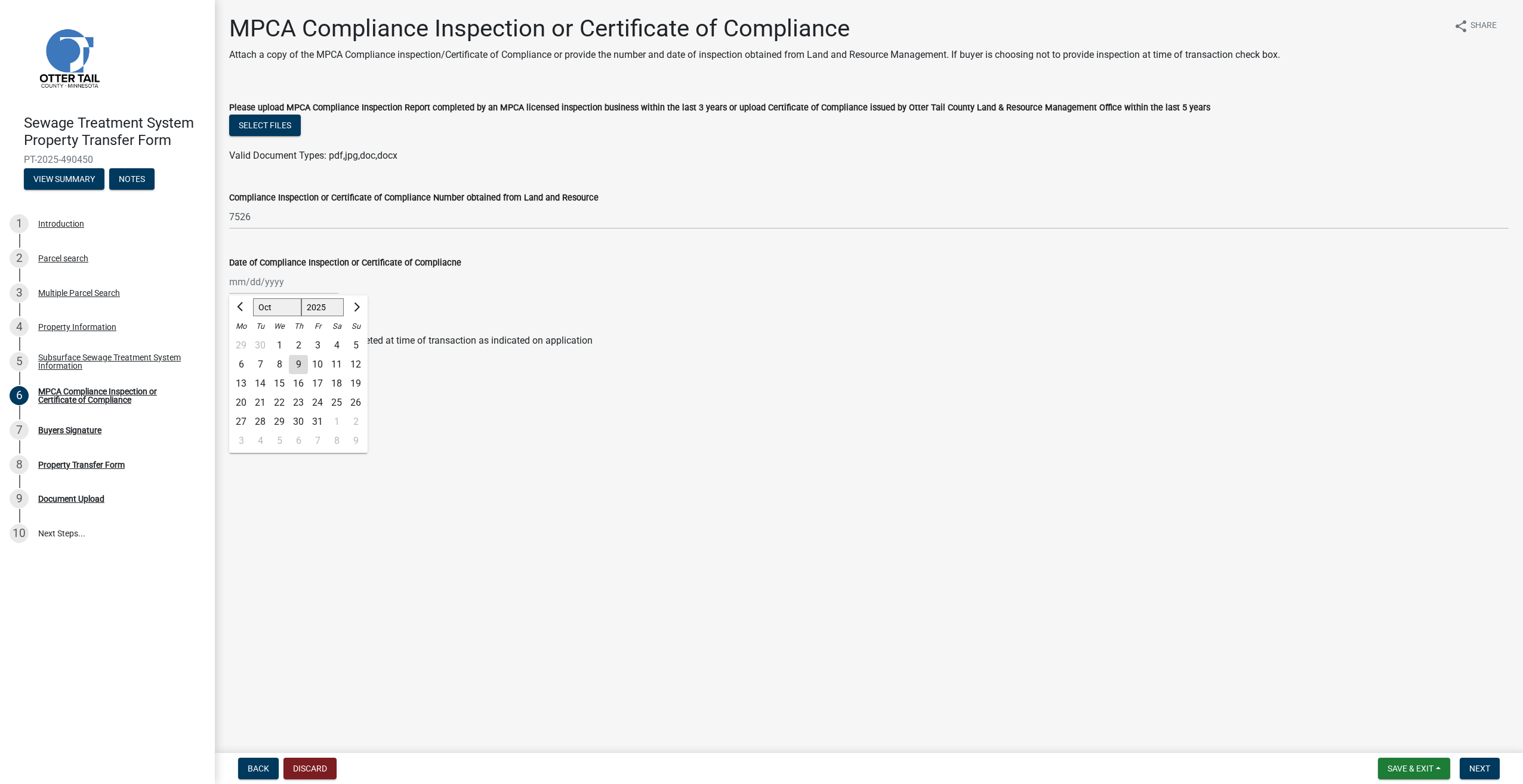
click at [229, 278] on div "[PERSON_NAME] Feb Mar Apr [PERSON_NAME][DATE] Oct Nov [DATE] 1526 1527 1528 152…" at bounding box center [284, 281] width 109 height 24
click at [243, 306] on span "Previous month" at bounding box center [241, 307] width 9 height 9
select select "8"
click at [261, 364] on div "5" at bounding box center [261, 365] width 19 height 19
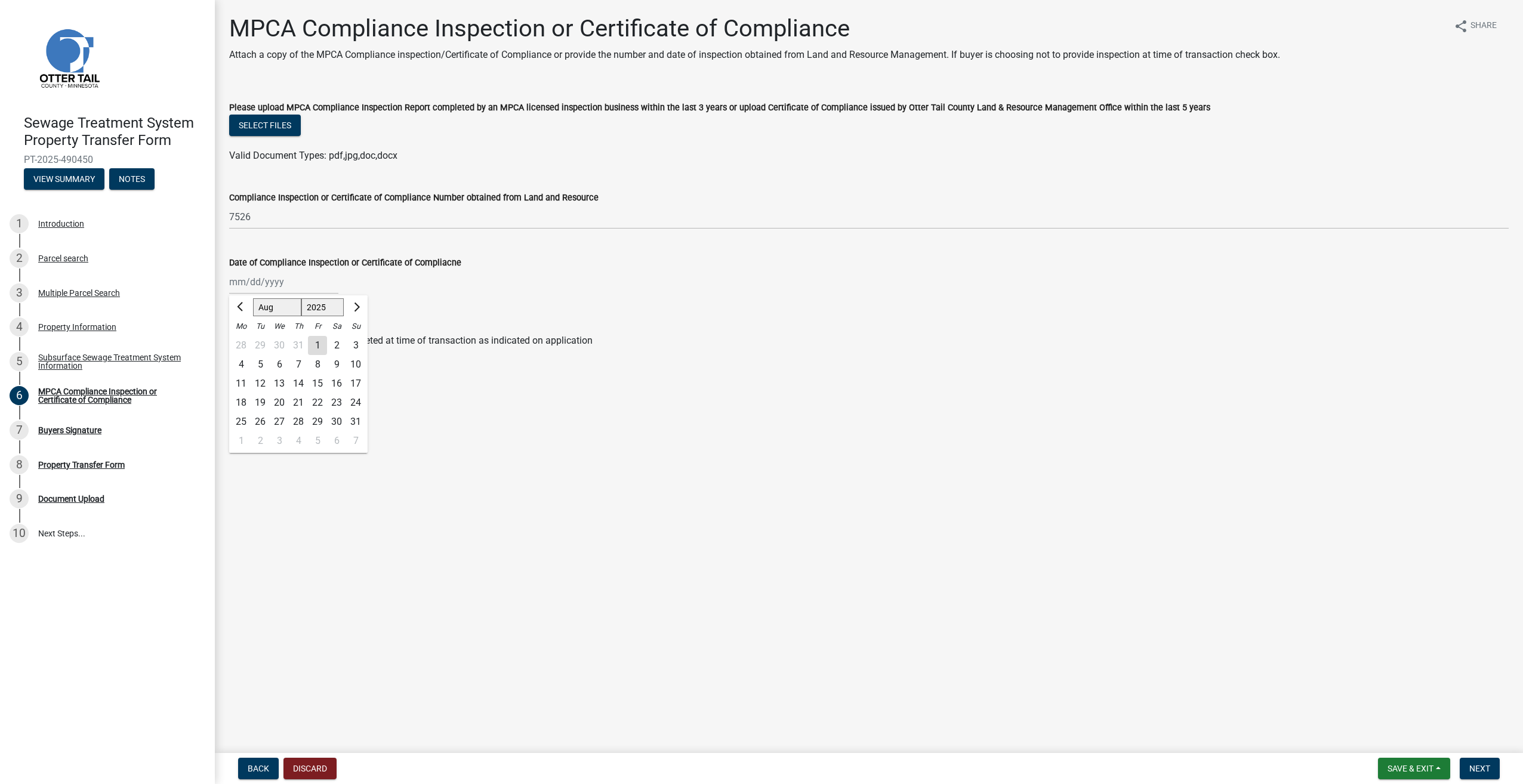
type input "[DATE]"
click at [1483, 762] on button "Next" at bounding box center [1480, 768] width 40 height 21
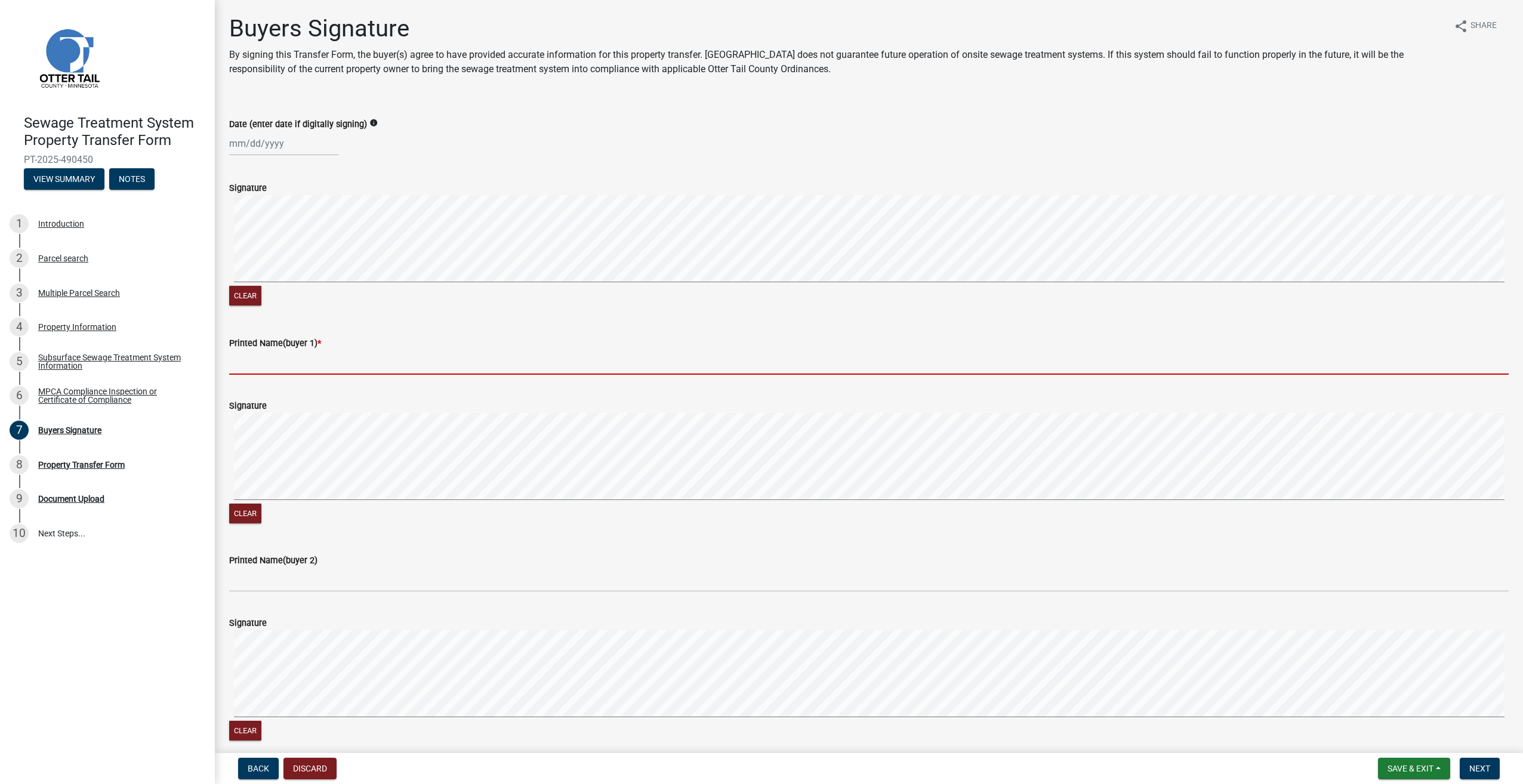
click at [256, 363] on input "Printed Name(buyer 1) *" at bounding box center [869, 362] width 1280 height 24
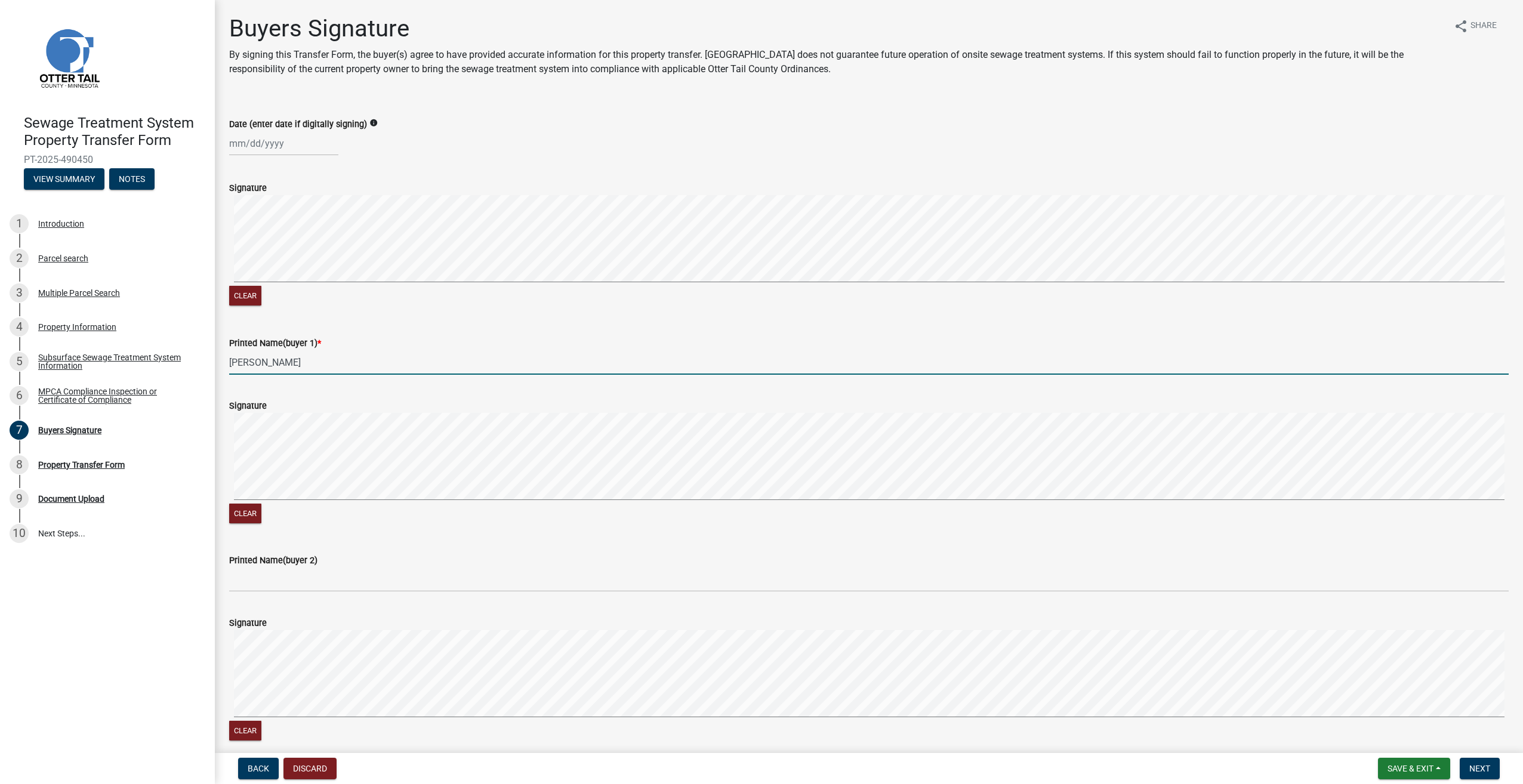
type input "[PERSON_NAME]"
click at [231, 141] on div at bounding box center [284, 143] width 109 height 24
select select "10"
select select "2025"
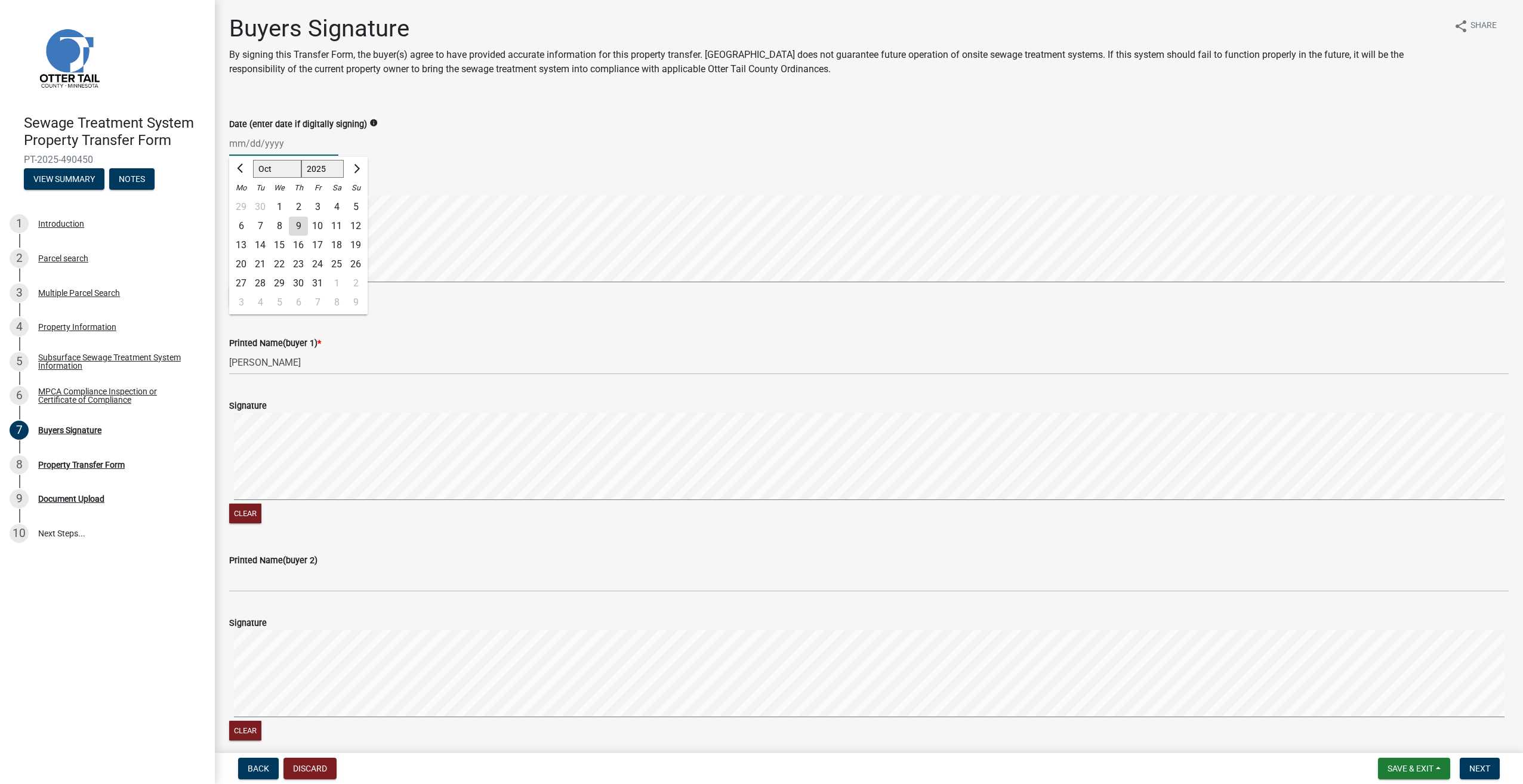
type input "[DATE]"
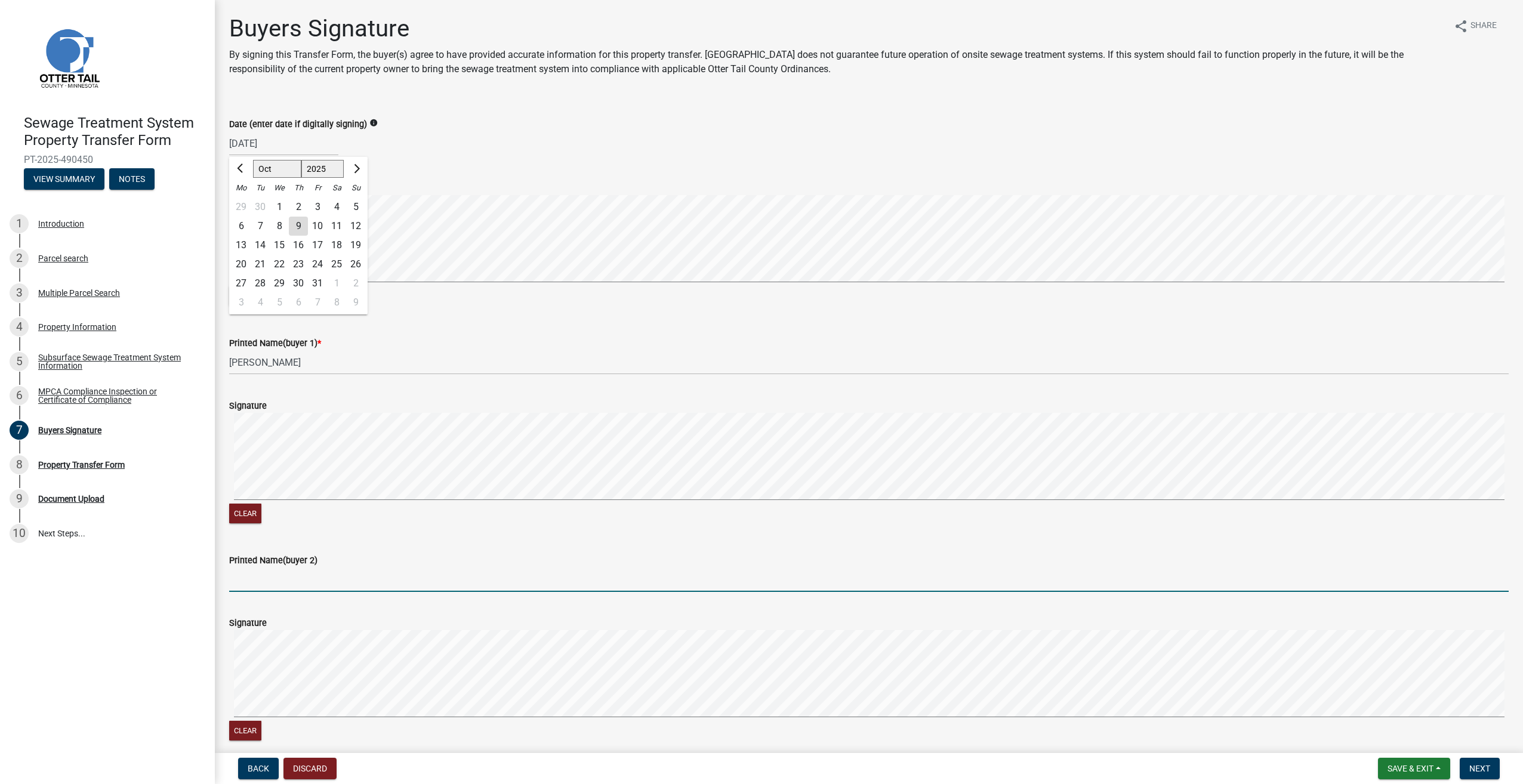
type input "[PERSON_NAME]"
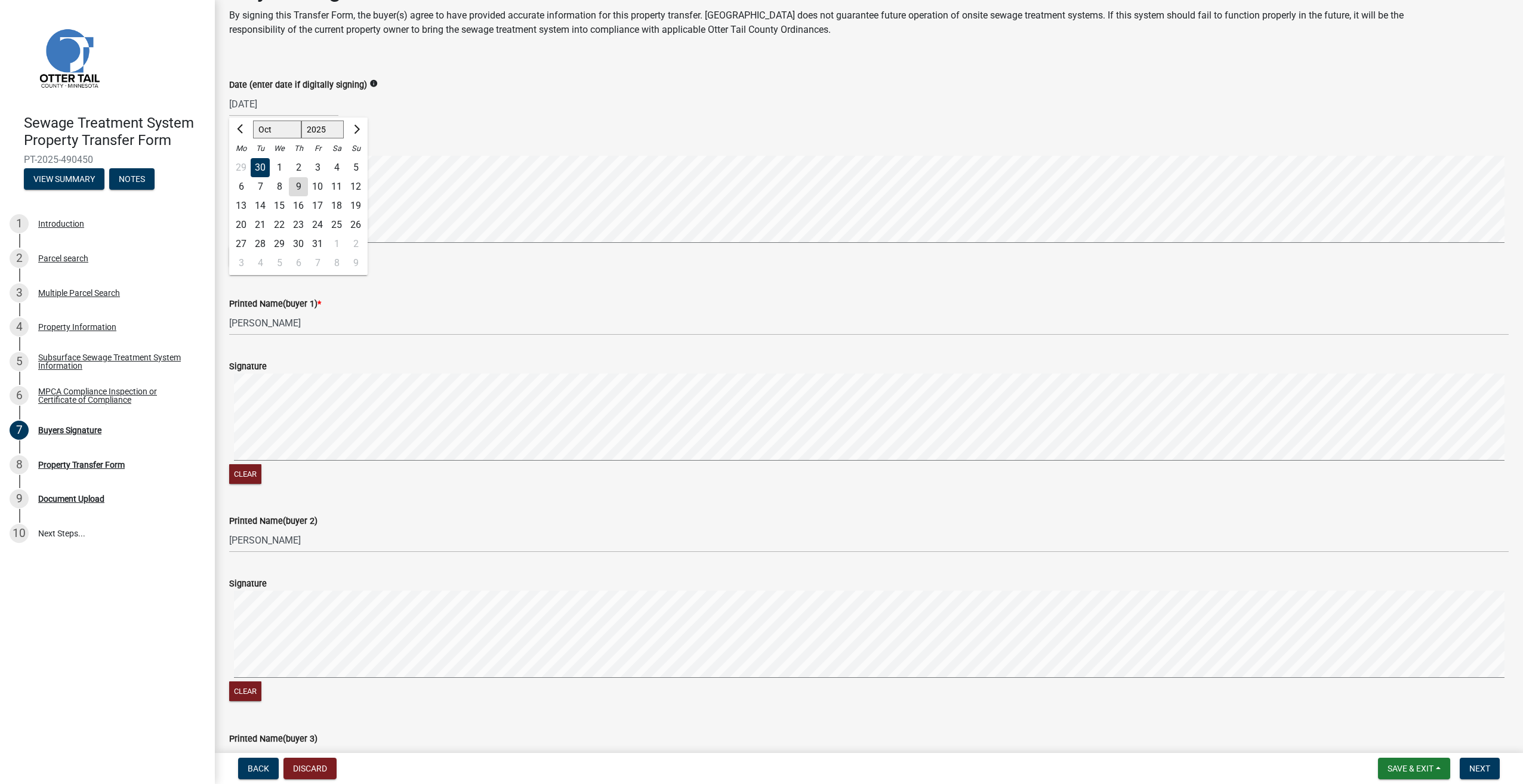
scroll to position [60, 0]
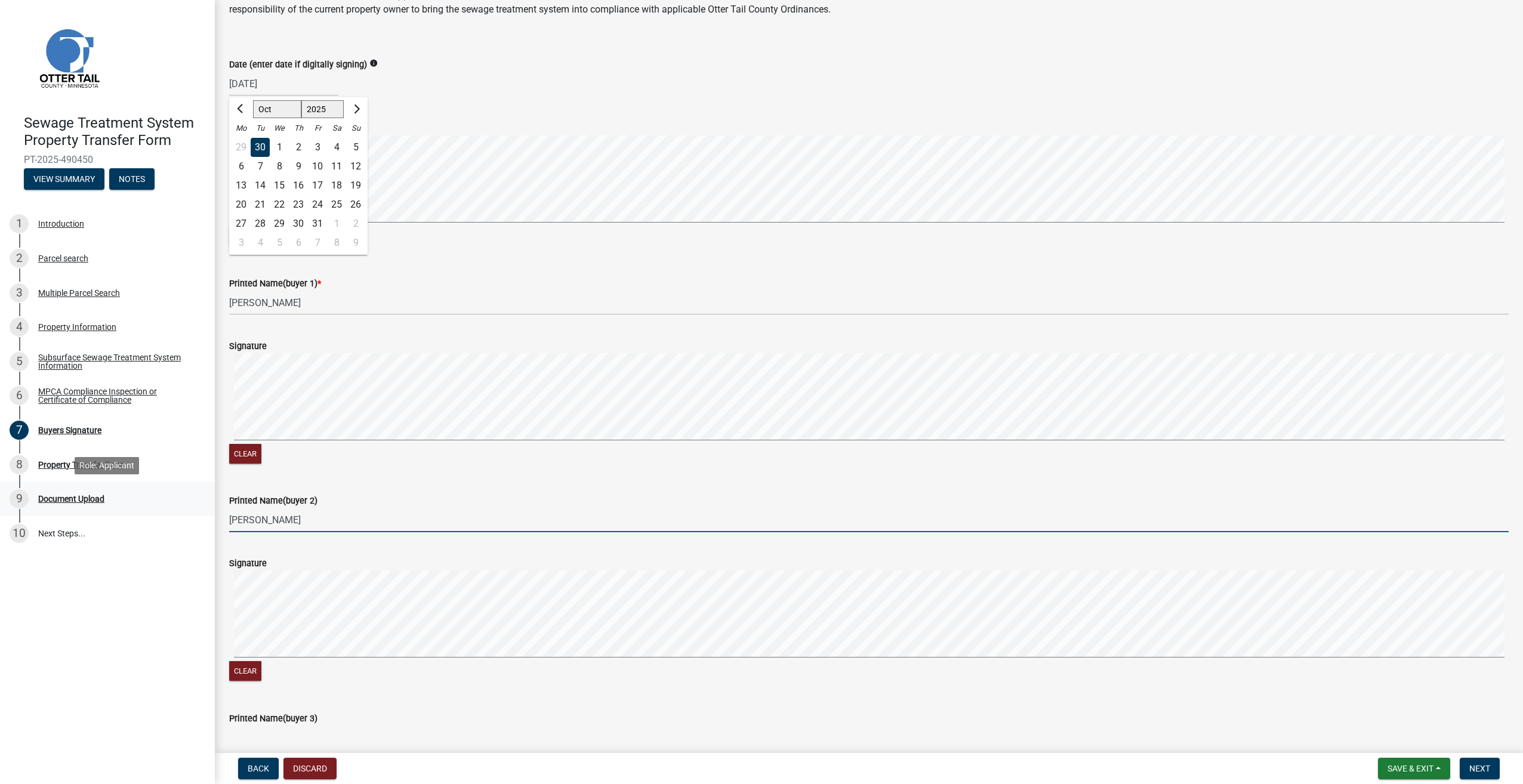
drag, startPoint x: 325, startPoint y: 517, endPoint x: 178, endPoint y: 508, distance: 147.3
click at [178, 508] on div "Sewage Treatment System Property Transfer Form PT-2025-490450 View Summary Note…" at bounding box center [762, 392] width 1523 height 784
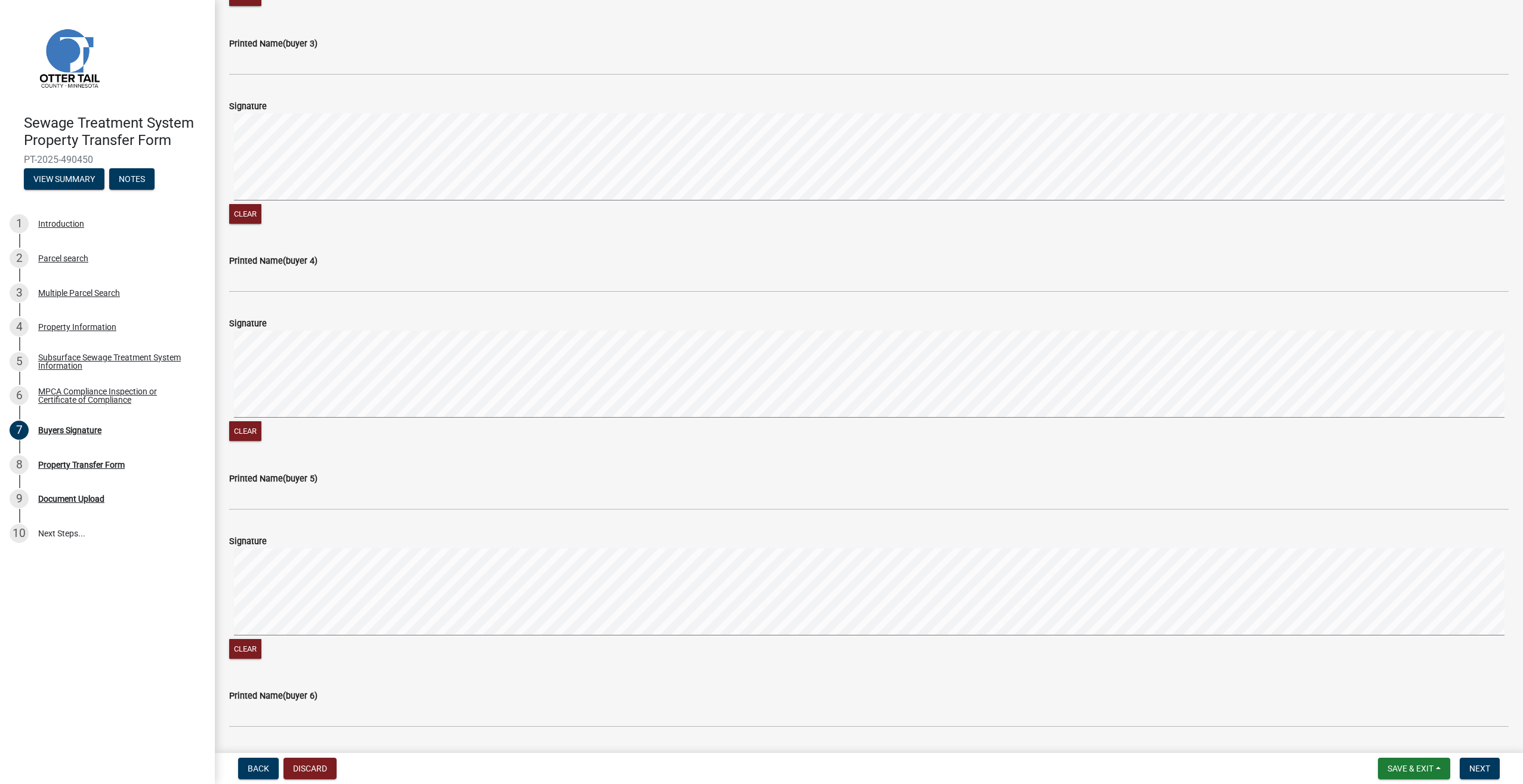
scroll to position [835, 0]
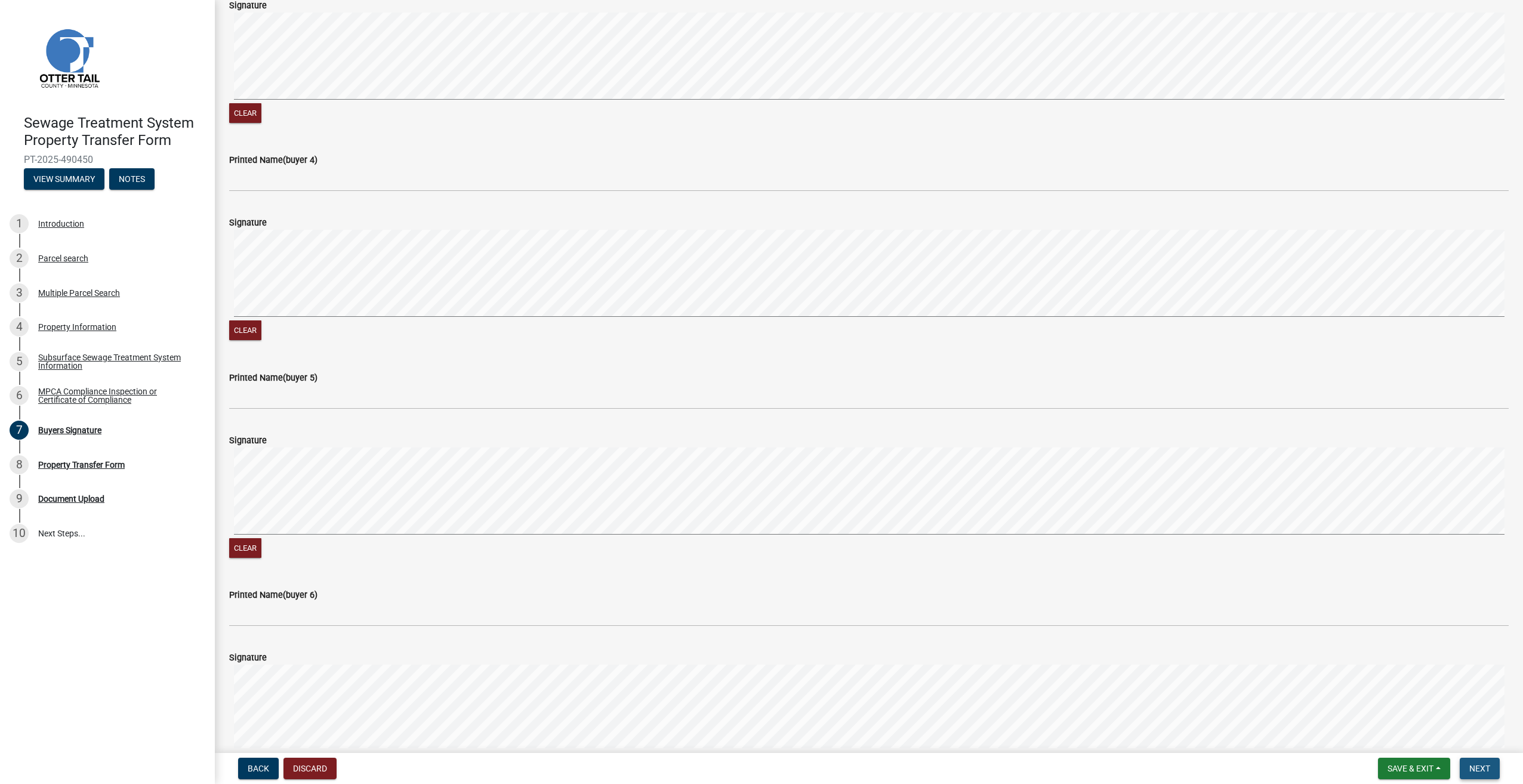
click at [1484, 767] on span "Next" at bounding box center [1480, 769] width 21 height 10
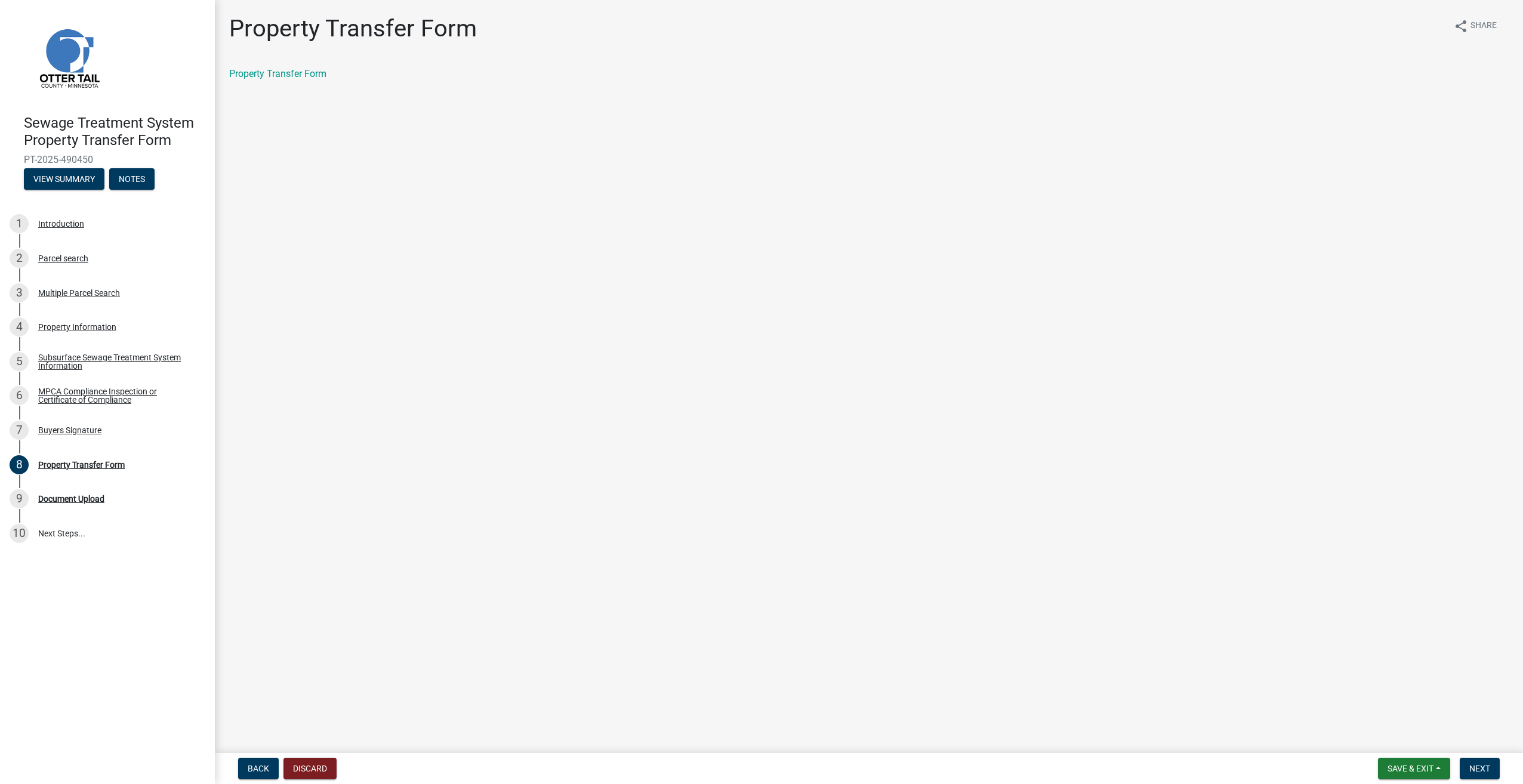
click at [463, 287] on main "Property Transfer Form share Share Property Transfer Form" at bounding box center [869, 374] width 1308 height 748
click at [1481, 763] on button "Next" at bounding box center [1480, 768] width 40 height 21
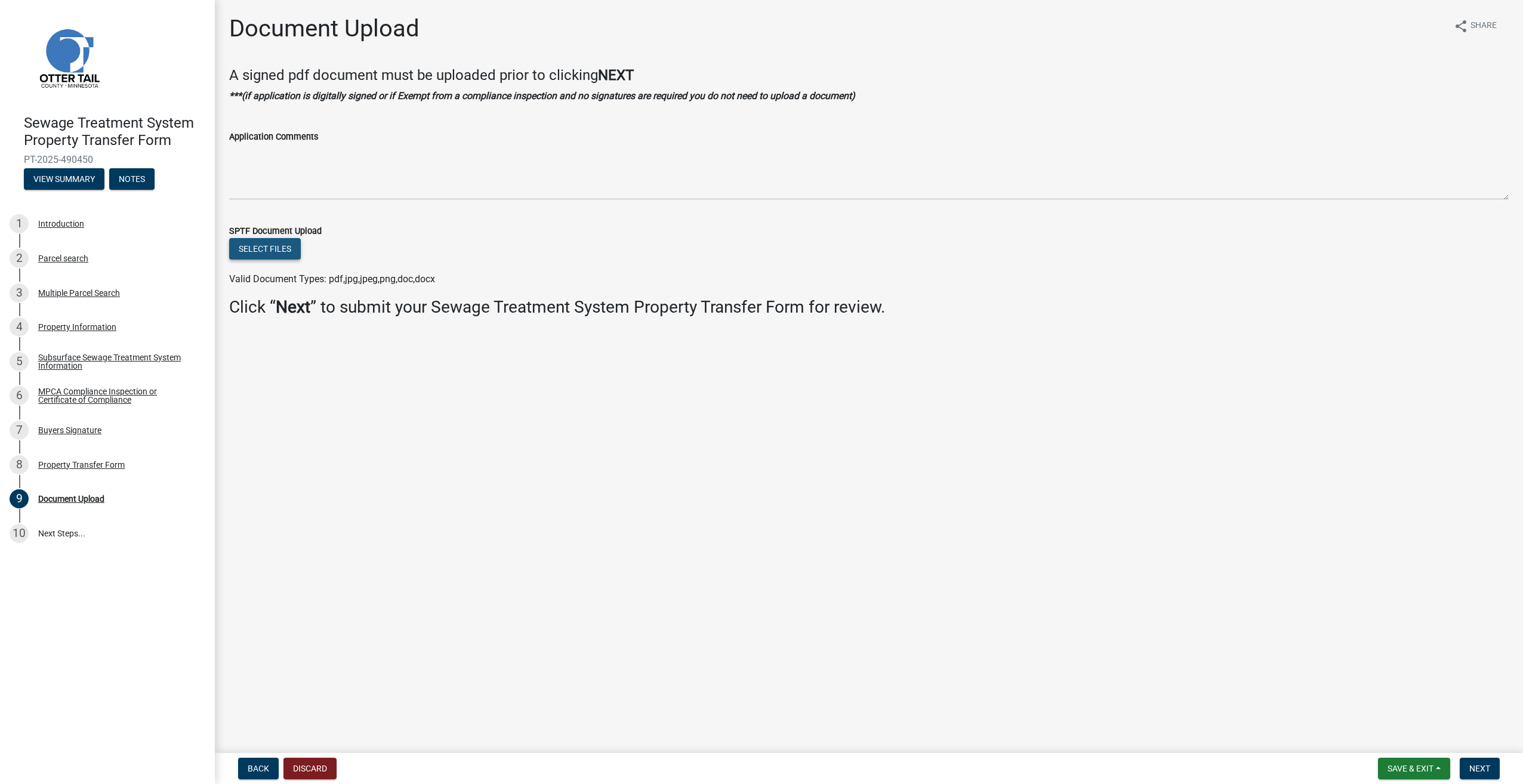
click at [254, 245] on button "Select files" at bounding box center [265, 249] width 71 height 21
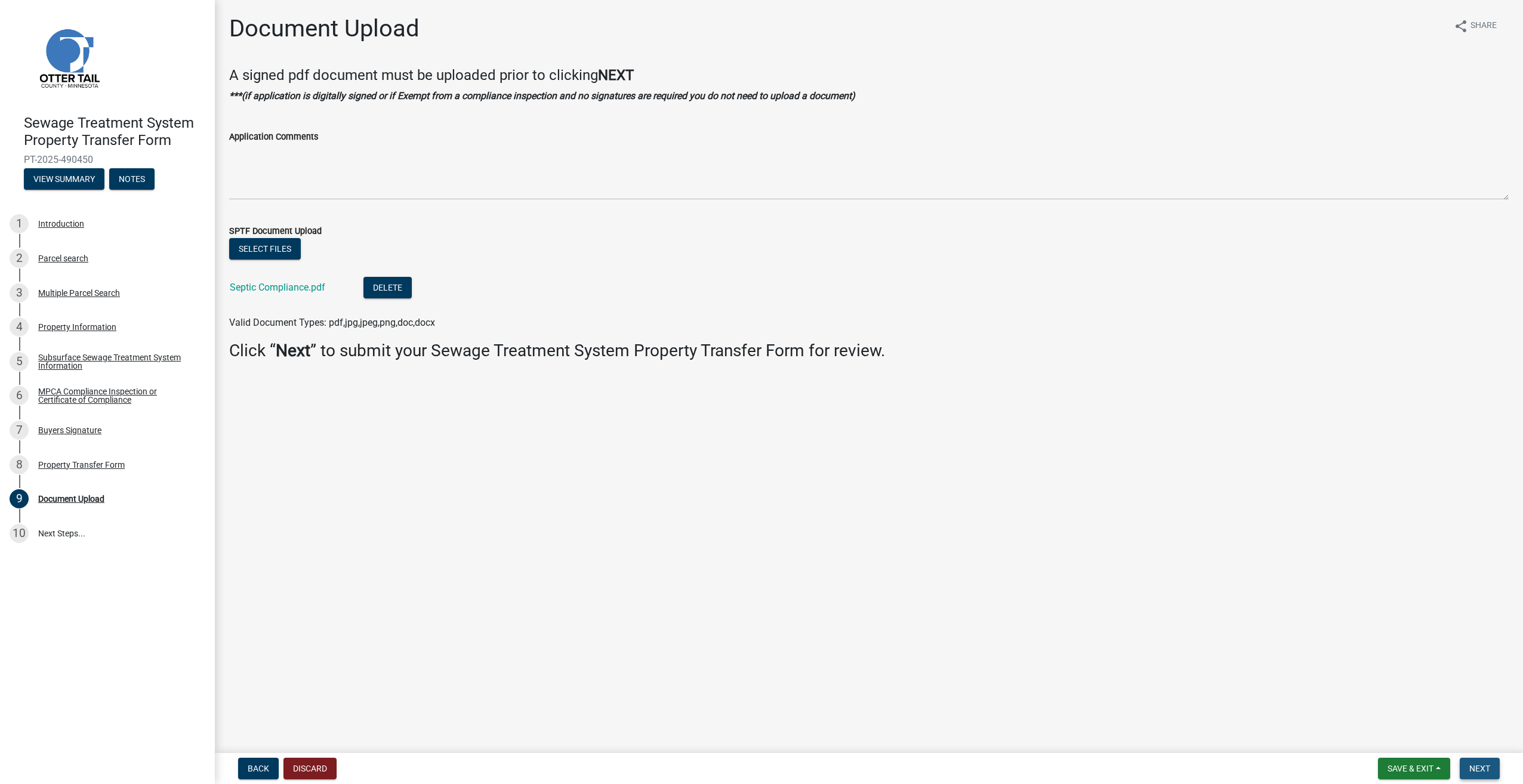
click at [1491, 766] on button "Next" at bounding box center [1480, 768] width 40 height 21
